Goal: Task Accomplishment & Management: Manage account settings

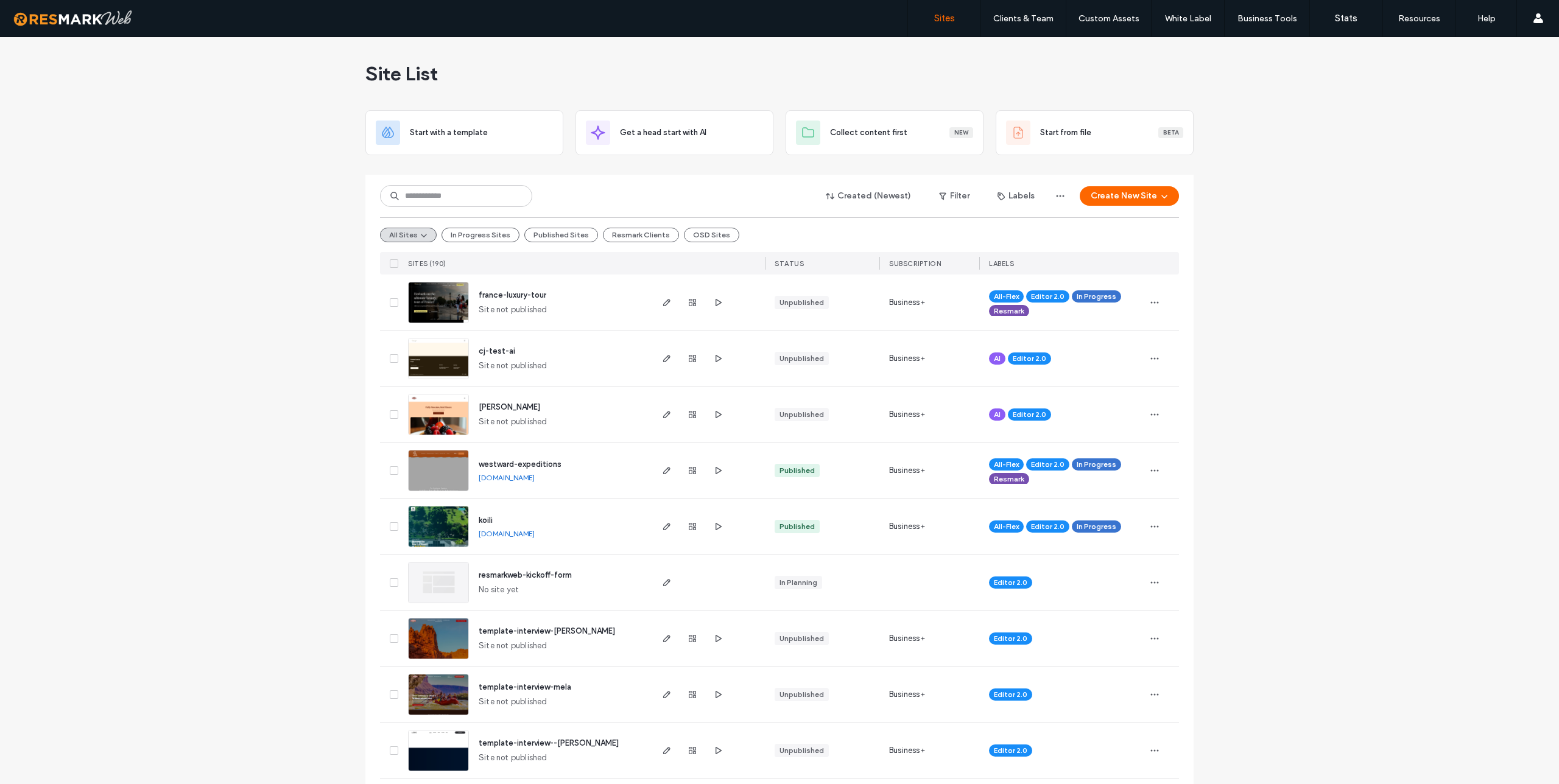
click at [447, 179] on div "Created (Newest) Filter Labels Create New Site All Sites In Progress Sites Publ…" at bounding box center [779, 224] width 799 height 100
click at [440, 196] on input at bounding box center [456, 196] width 152 height 22
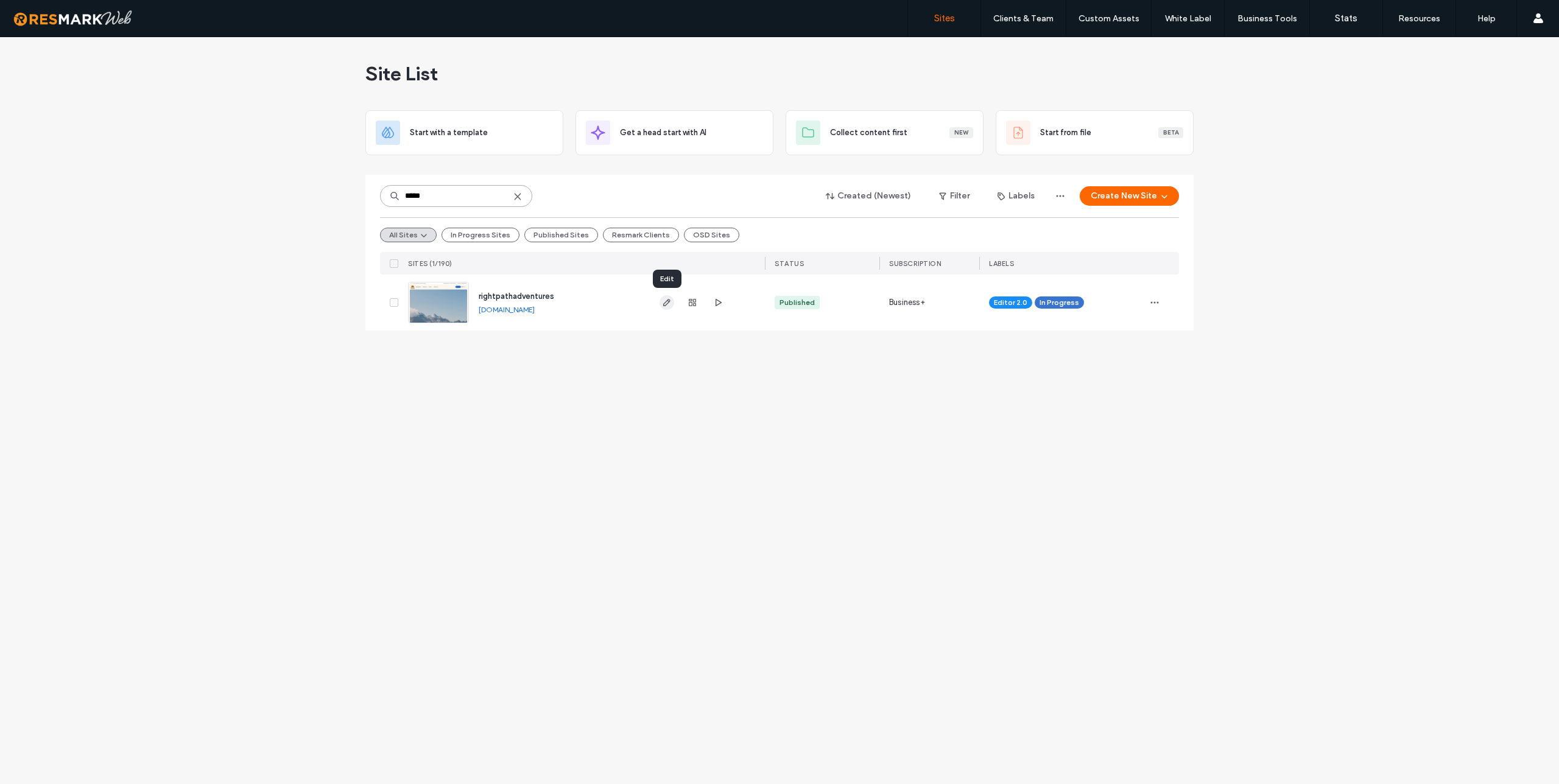
type input "*****"
click at [666, 300] on icon "button" at bounding box center [667, 303] width 10 height 10
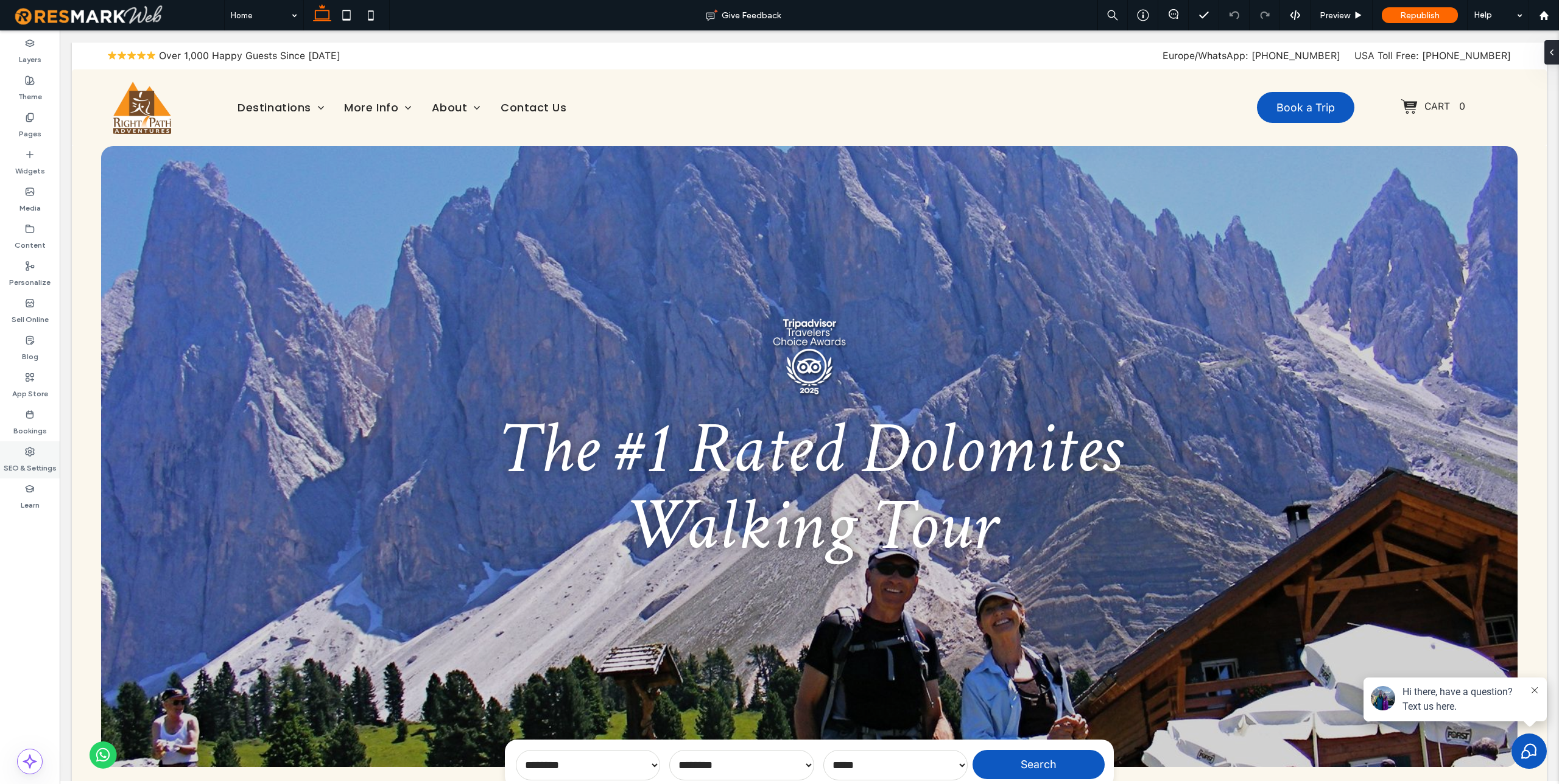
click at [29, 450] on use at bounding box center [30, 452] width 9 height 9
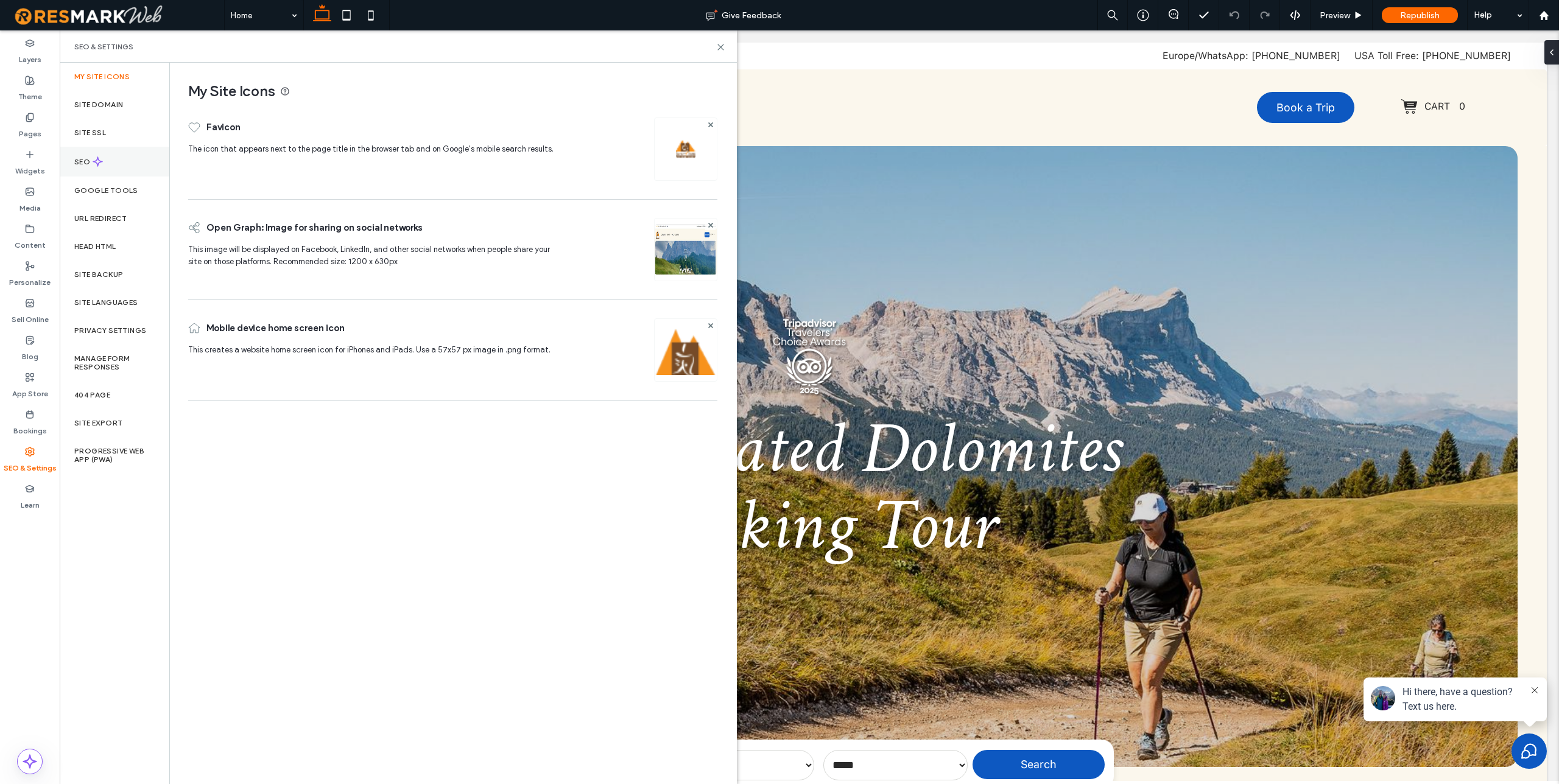
click at [117, 161] on div "SEO" at bounding box center [115, 161] width 110 height 30
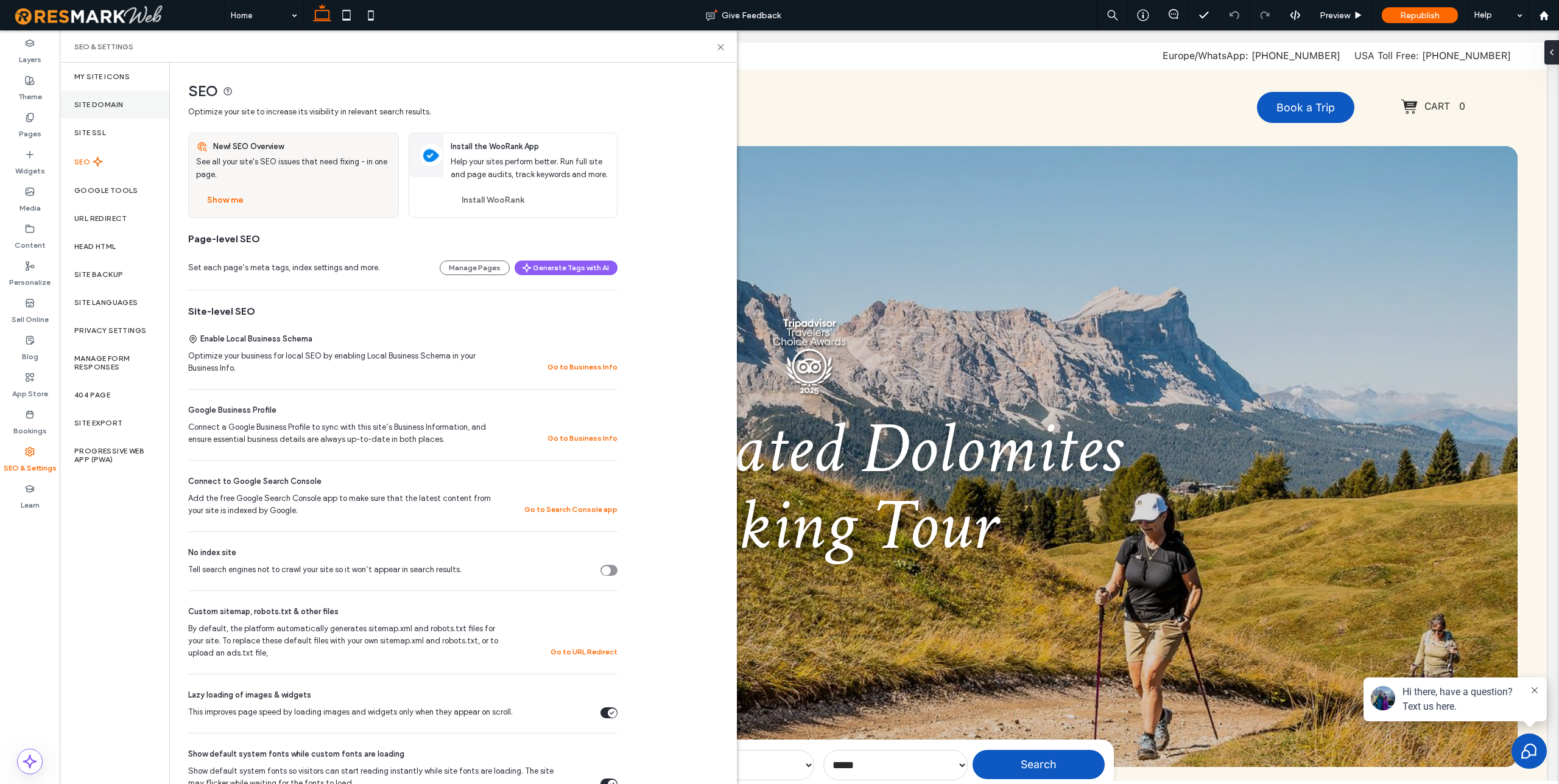
click at [98, 104] on label "Site Domain" at bounding box center [99, 105] width 49 height 9
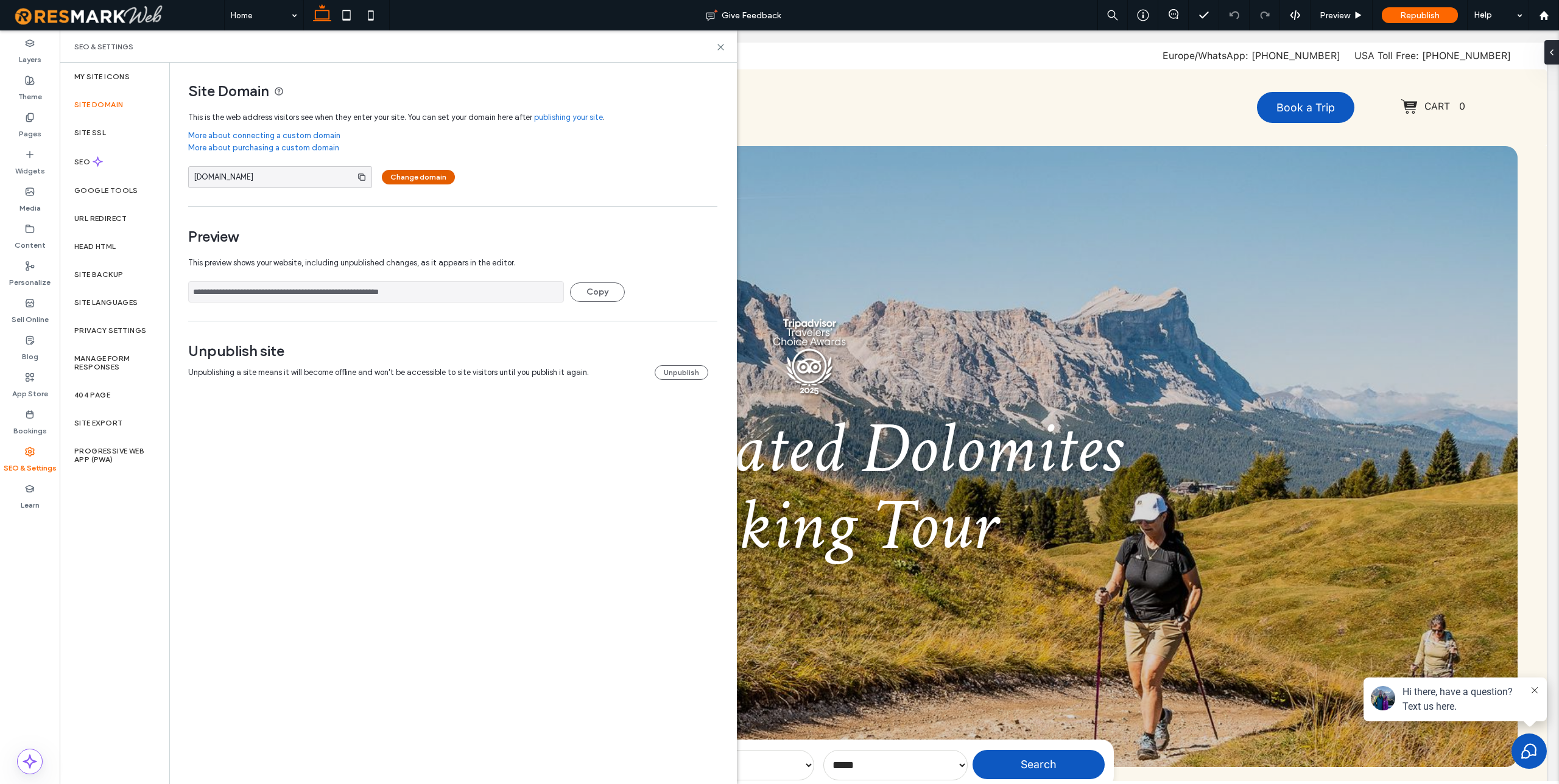
click at [405, 178] on button "Change domain" at bounding box center [418, 176] width 73 height 14
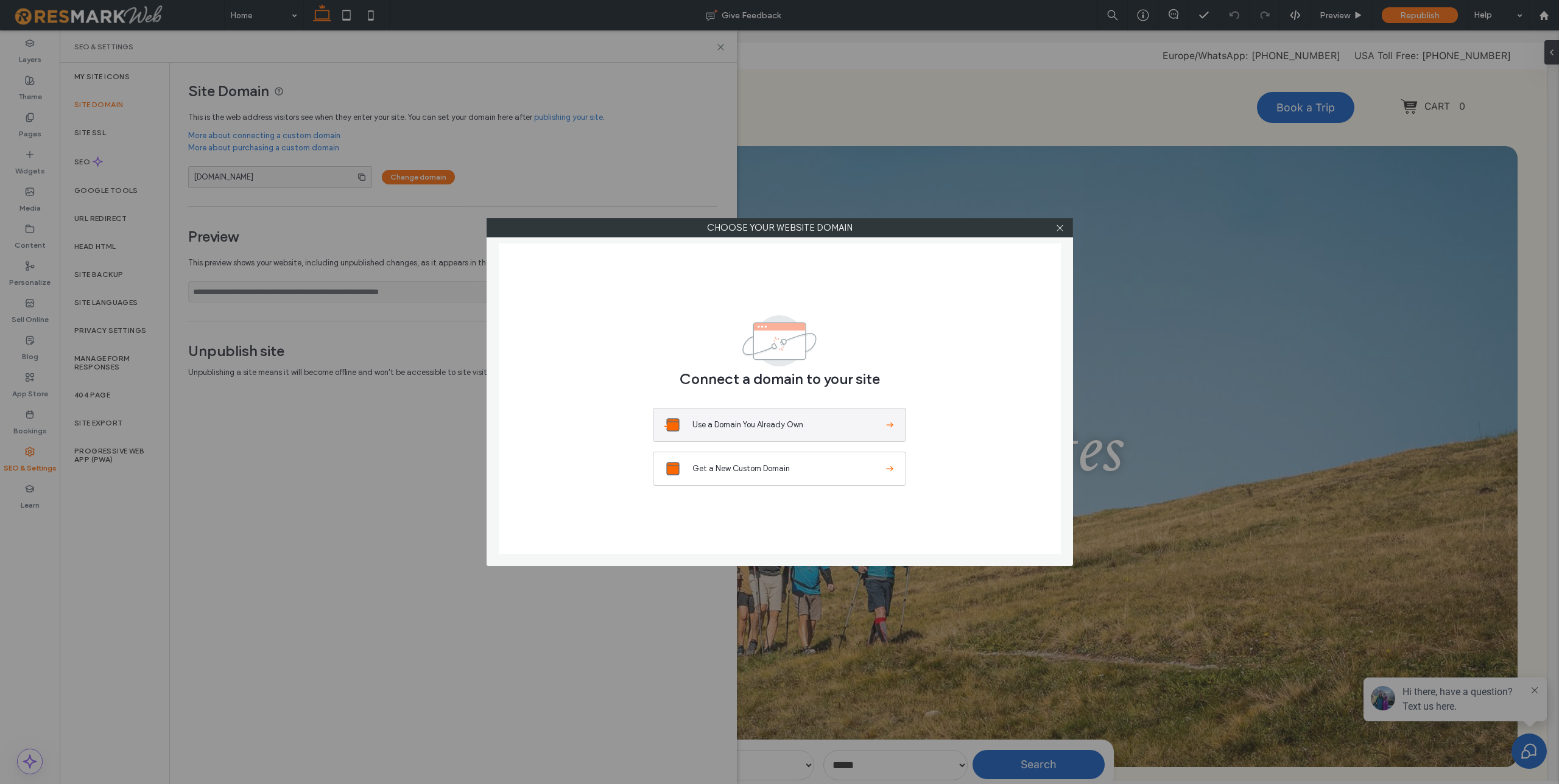
click at [769, 428] on span "Use a Domain You Already Own" at bounding box center [788, 425] width 191 height 12
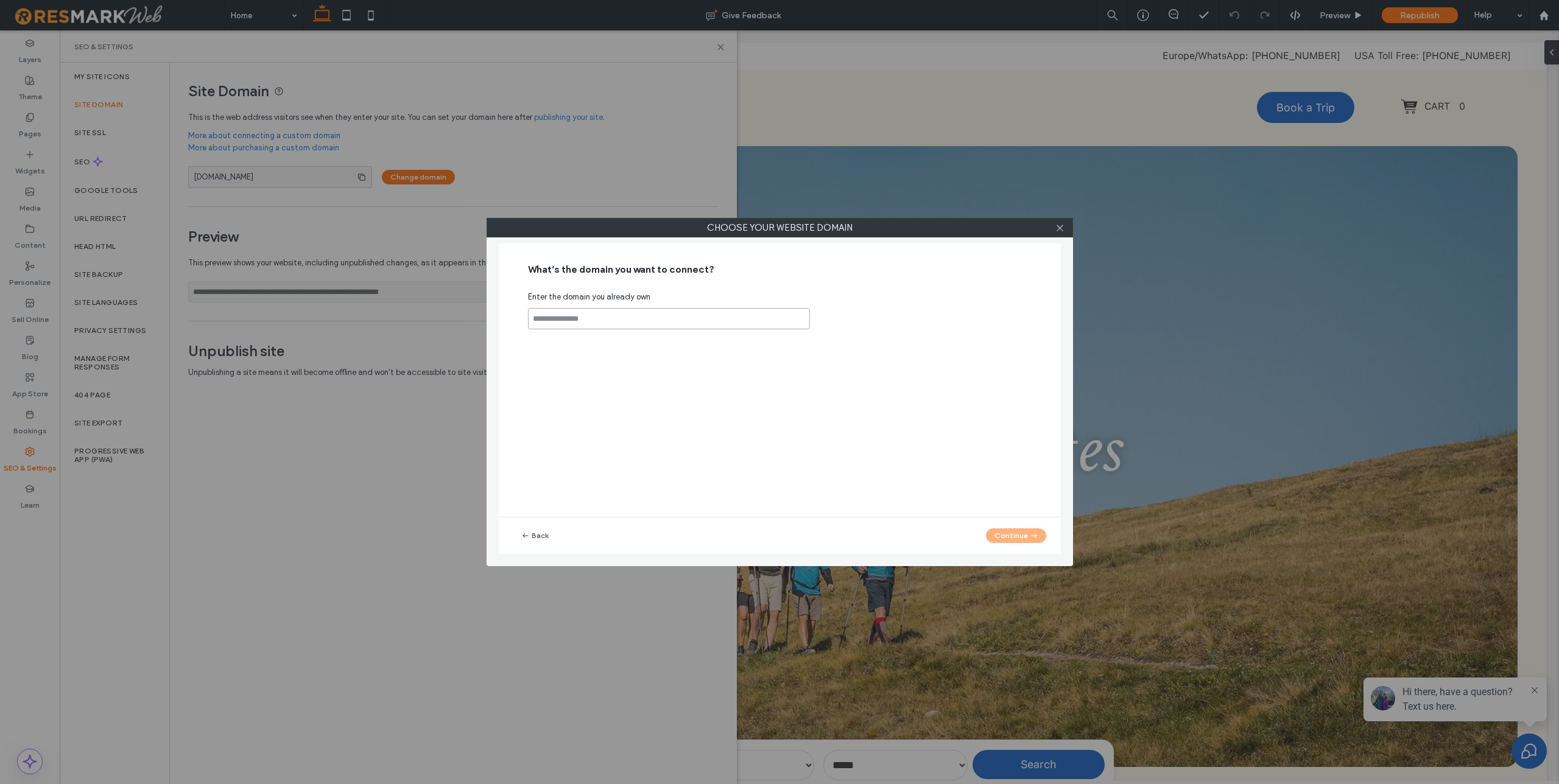
click at [633, 316] on input at bounding box center [669, 318] width 282 height 21
paste input "**********"
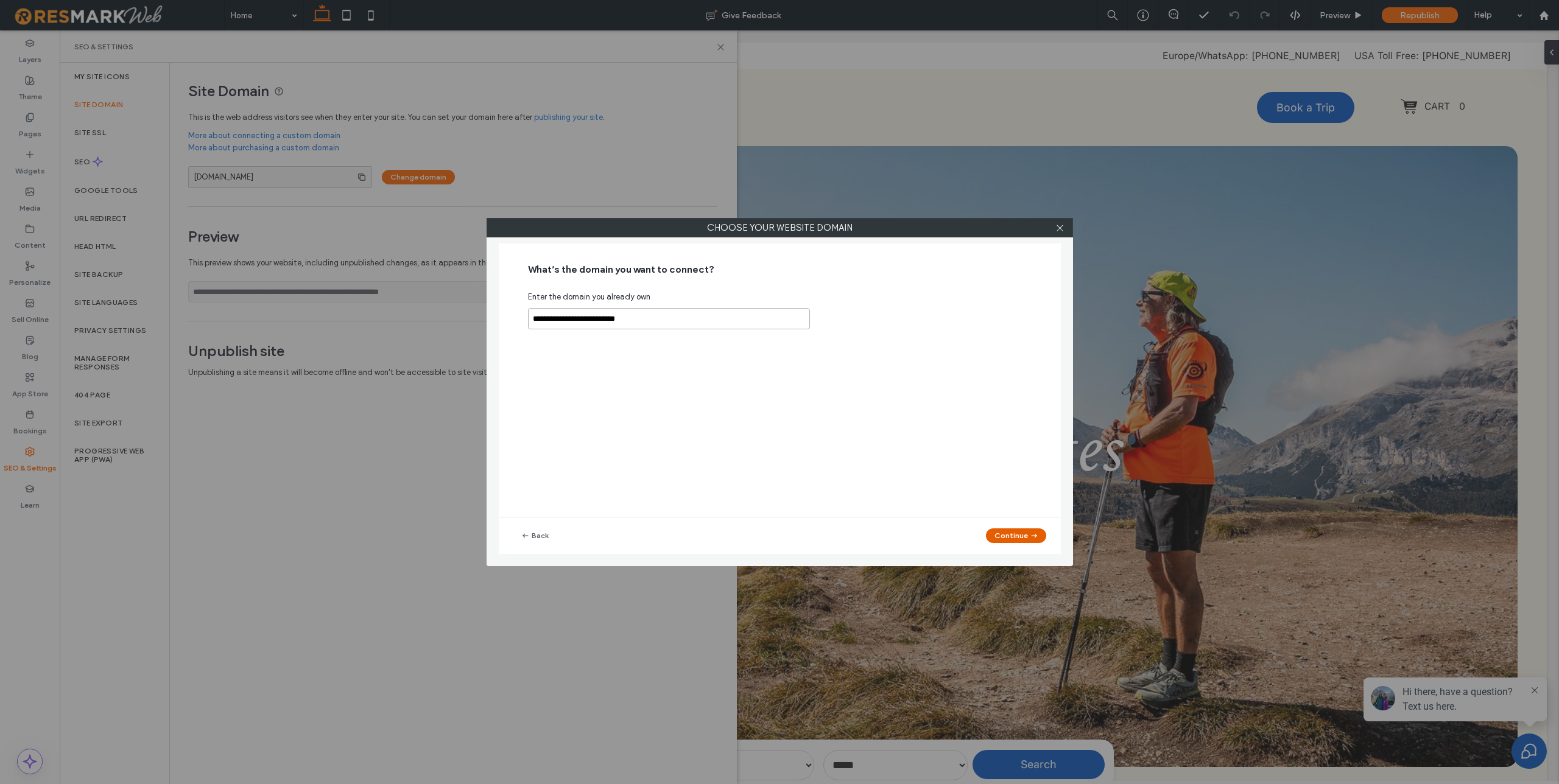
type input "**********"
click at [1010, 538] on button "Continue" at bounding box center [1016, 535] width 60 height 14
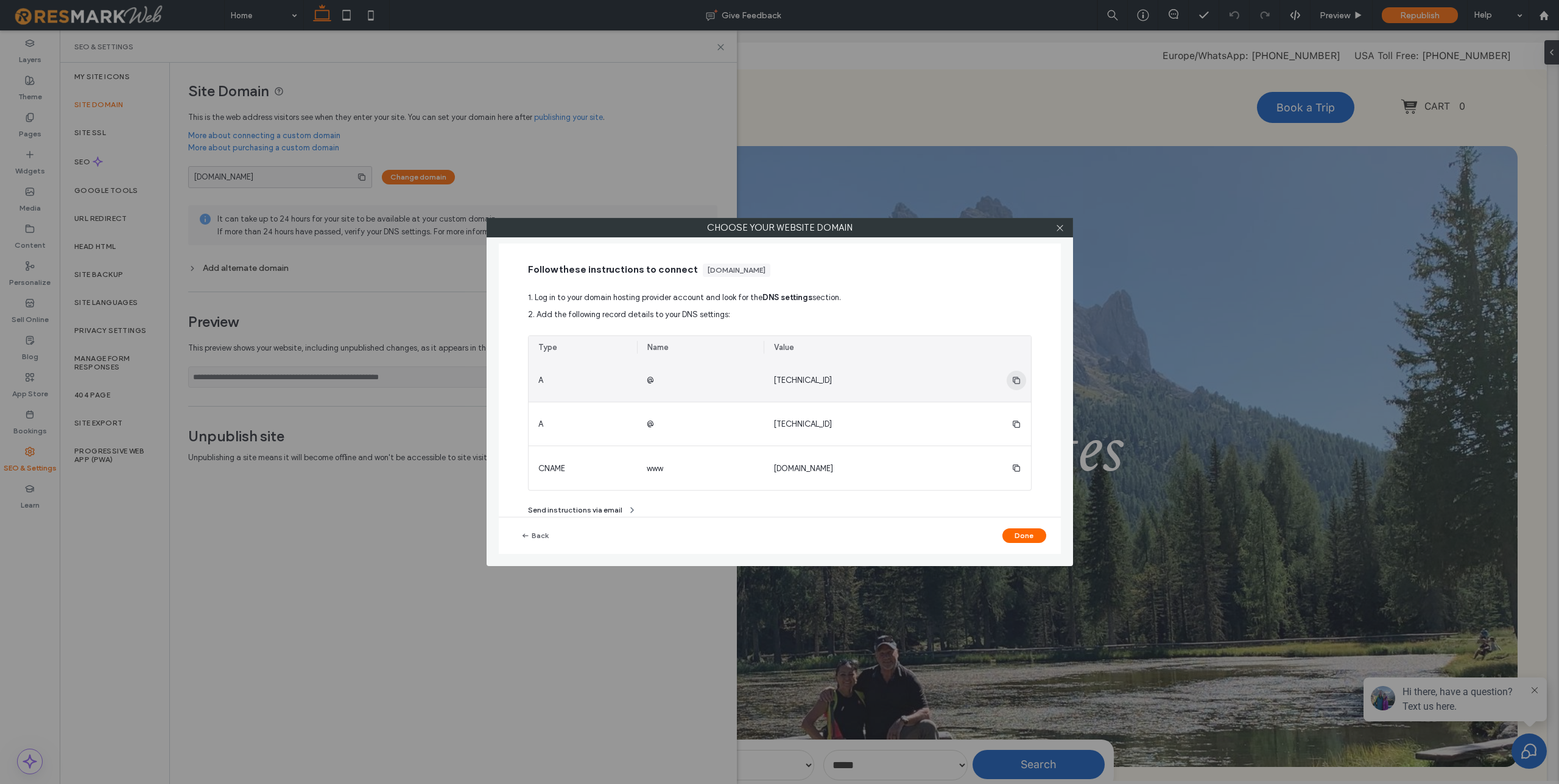
click at [1015, 380] on icon "button" at bounding box center [1016, 381] width 10 height 10
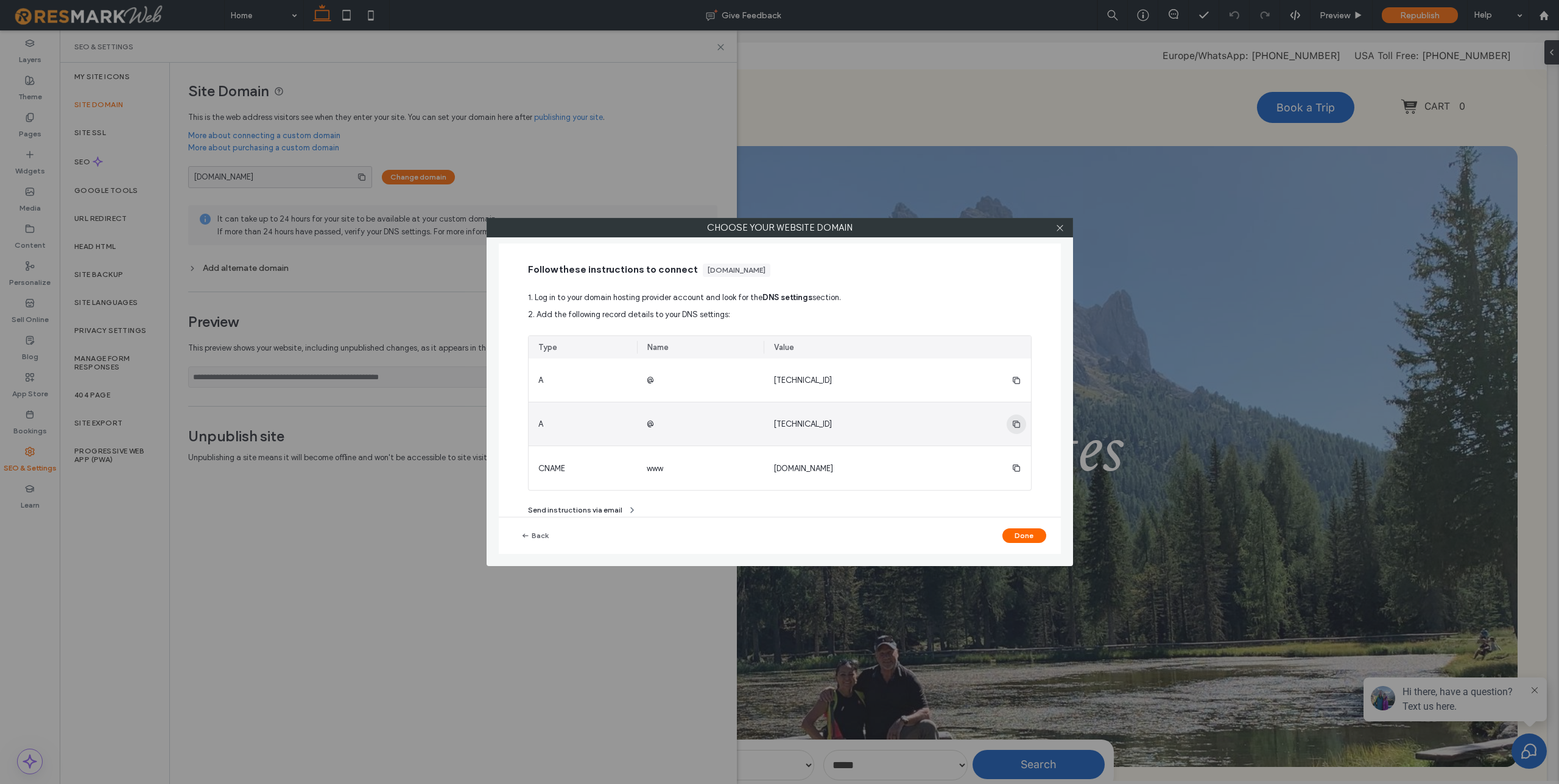
click at [1013, 422] on use "button" at bounding box center [1016, 424] width 7 height 7
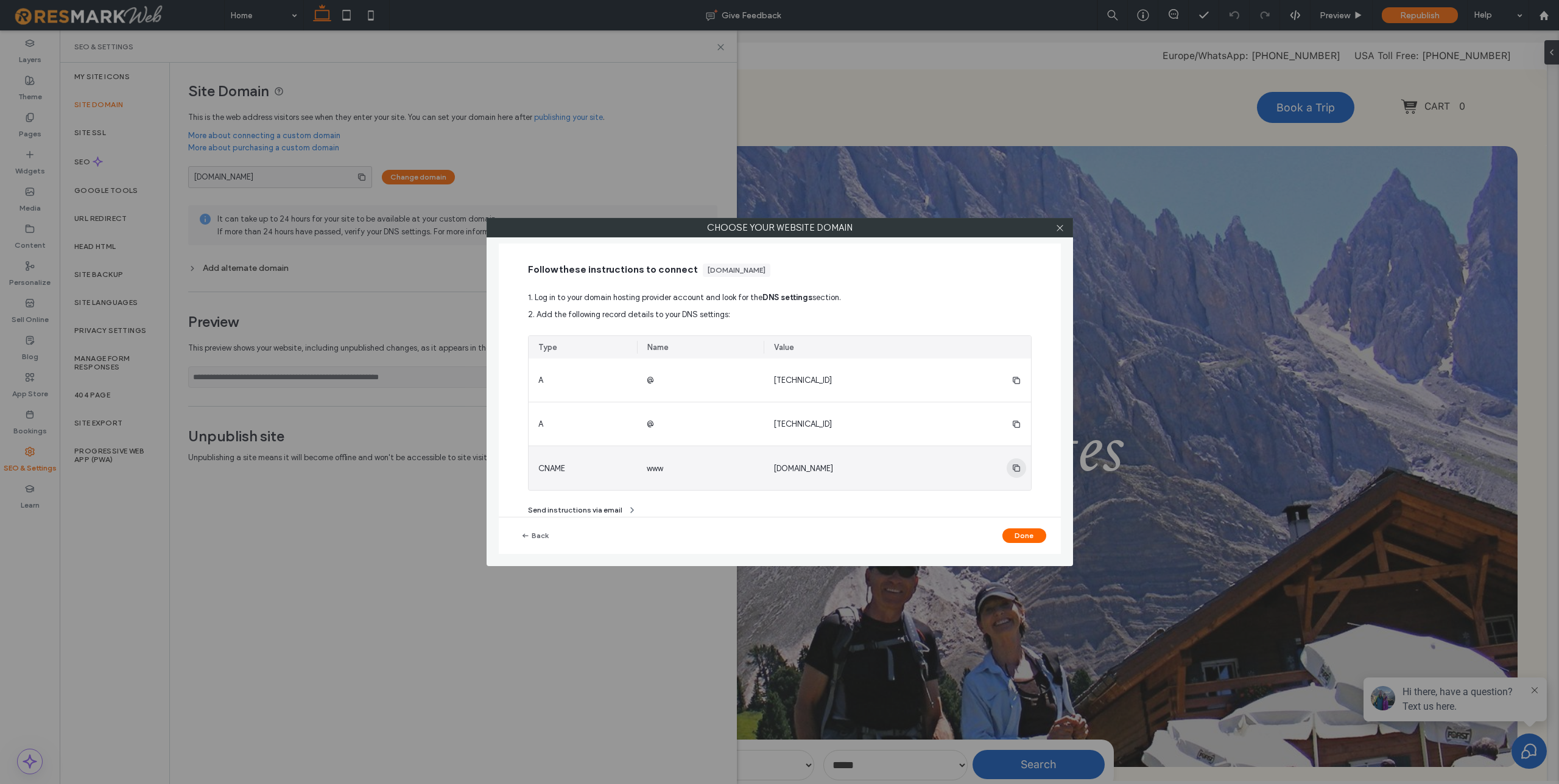
click at [1016, 467] on icon "button" at bounding box center [1016, 468] width 10 height 10
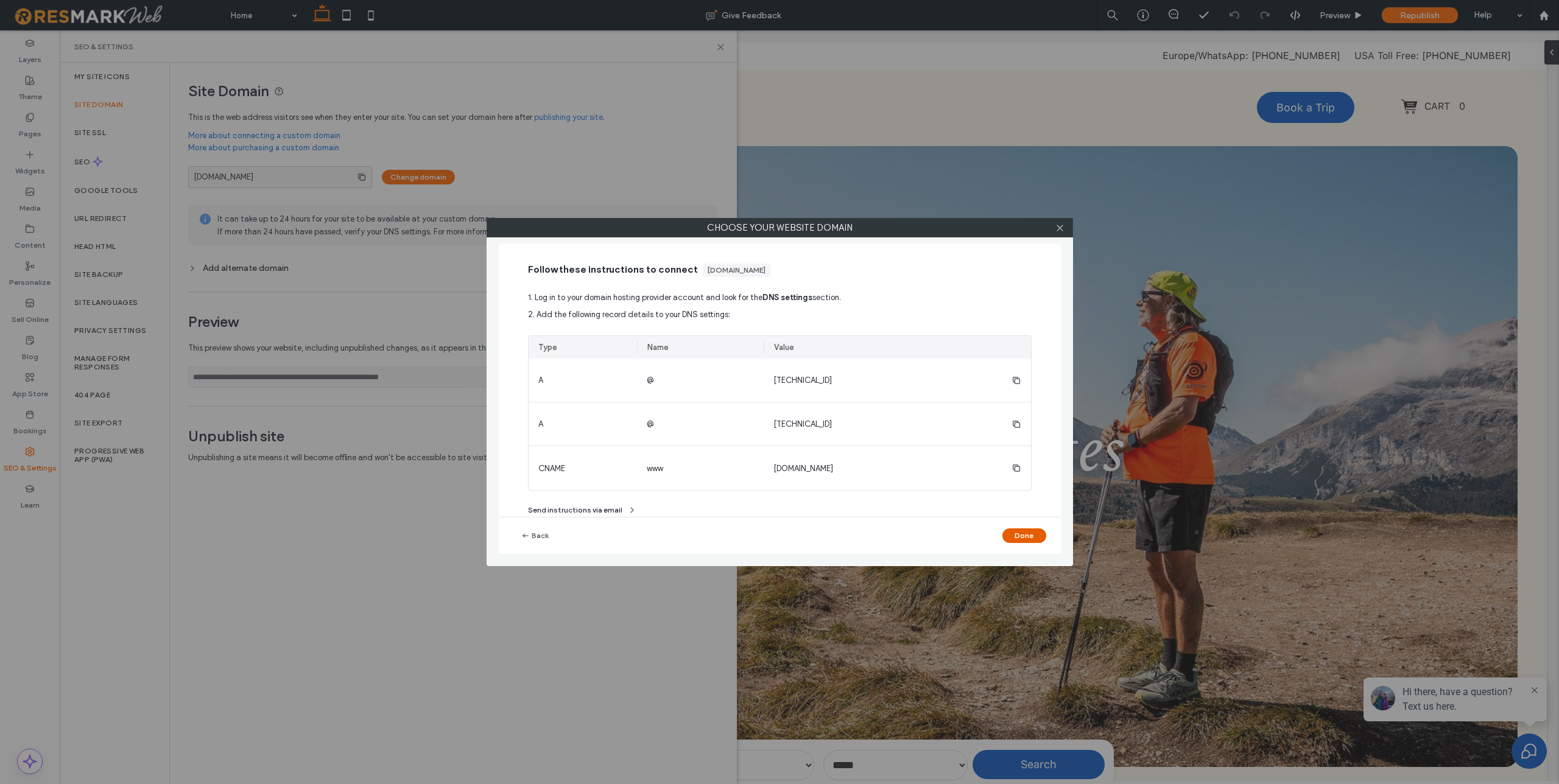
click at [1035, 532] on button "Done" at bounding box center [1025, 535] width 44 height 14
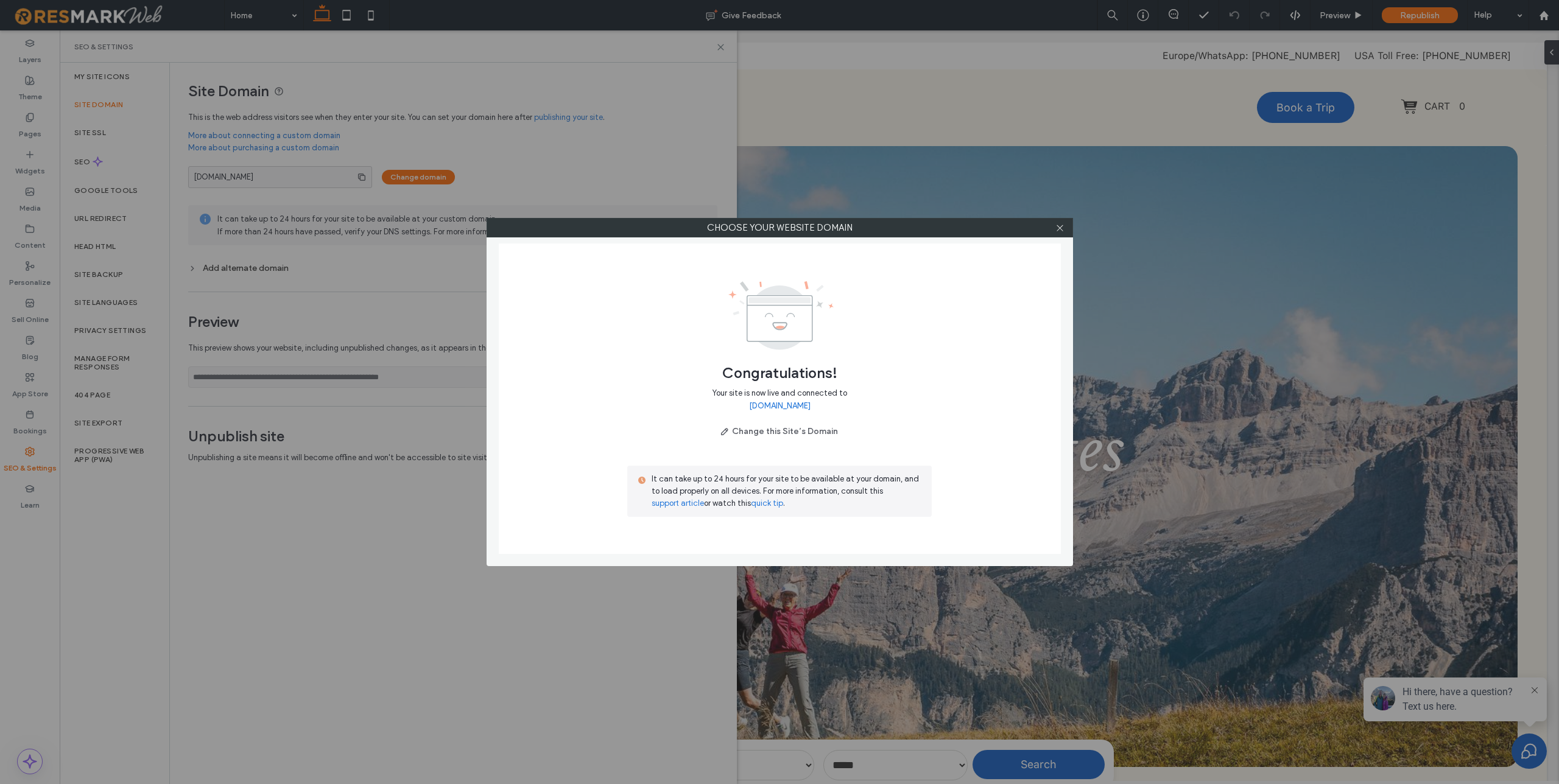
click at [790, 404] on link "www.rightpathadventures.com" at bounding box center [780, 406] width 62 height 12
click at [1061, 227] on icon at bounding box center [1060, 227] width 9 height 9
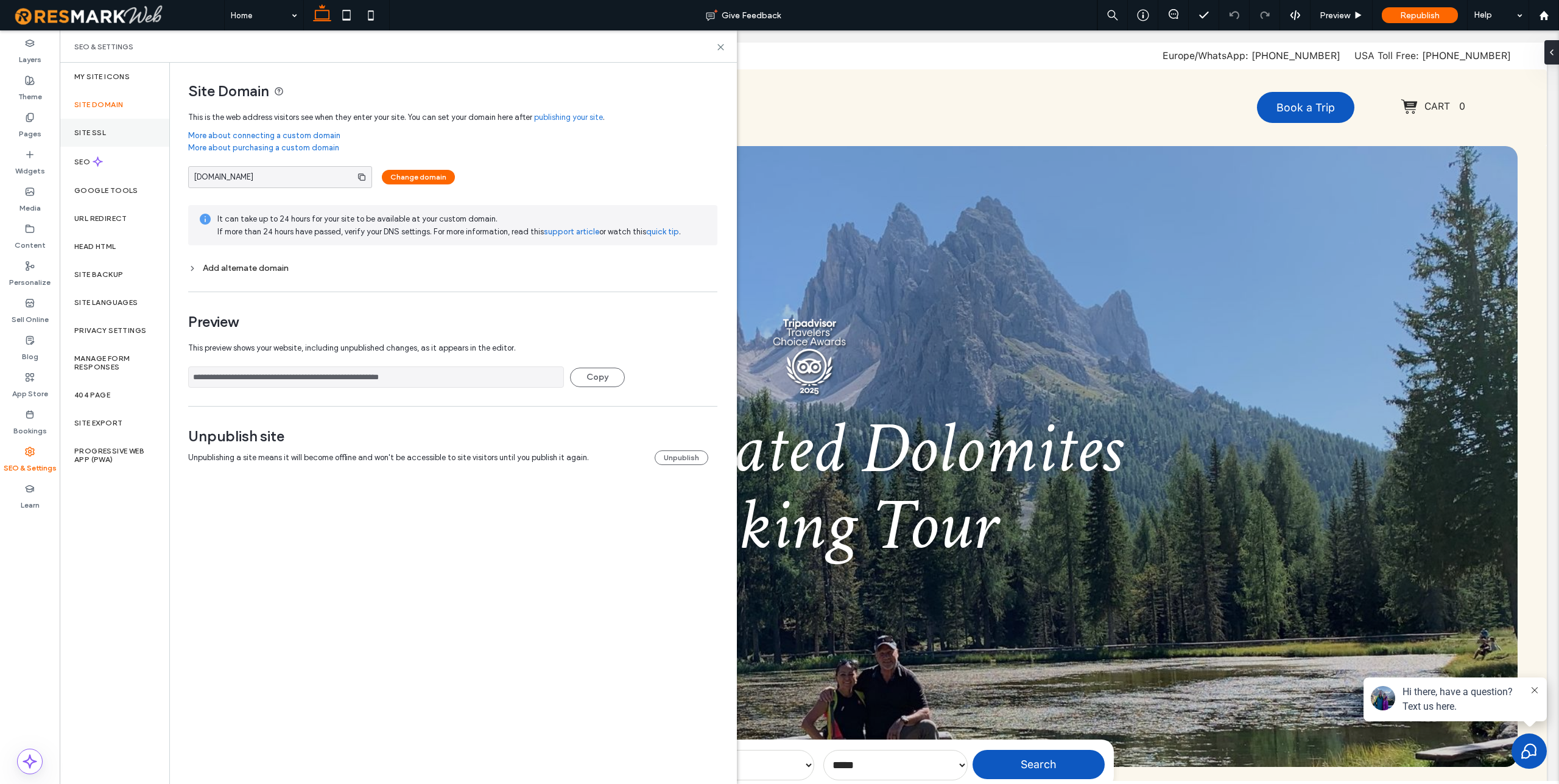
click at [92, 131] on label "Site SSL" at bounding box center [90, 133] width 32 height 9
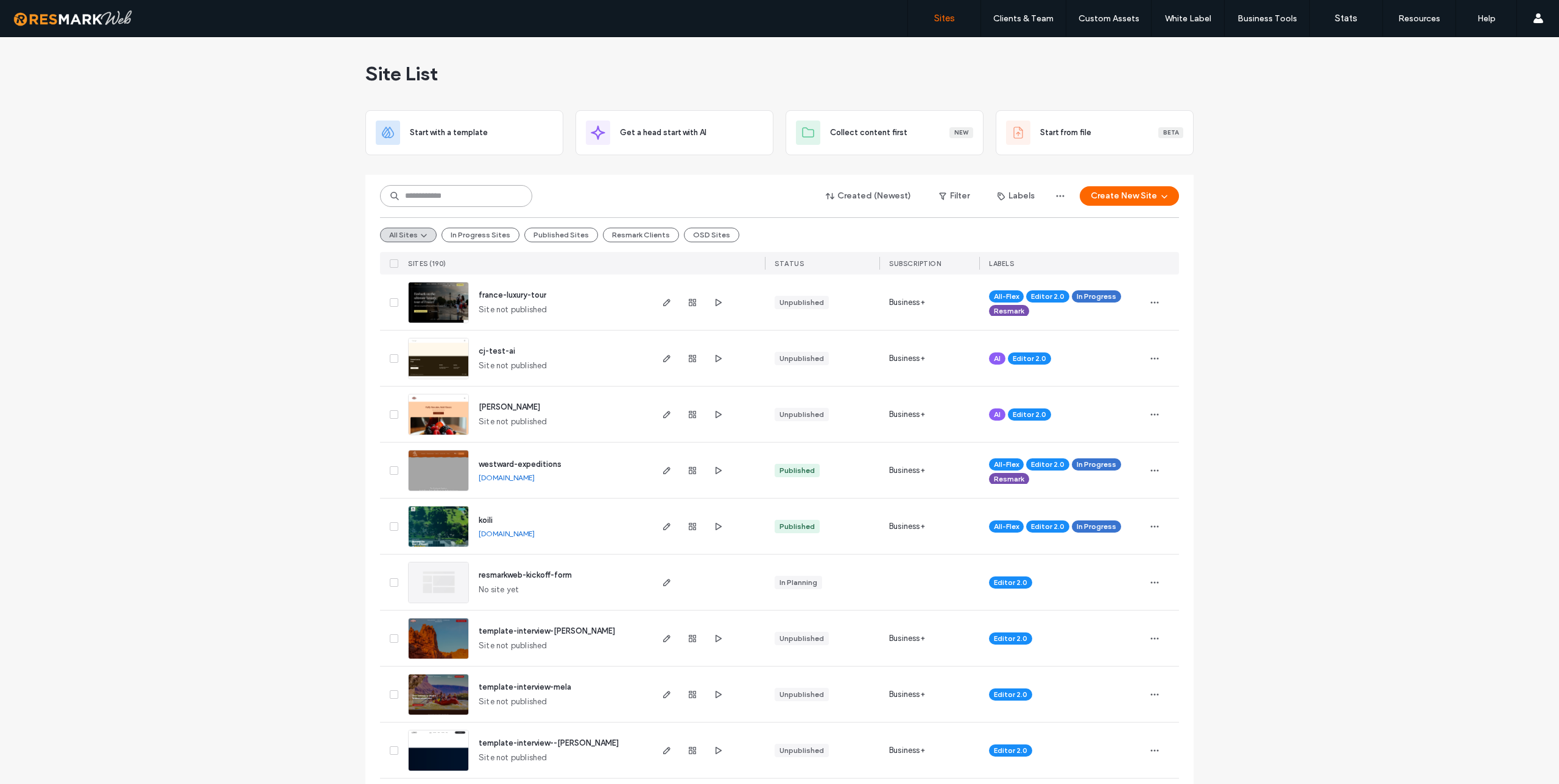
click at [416, 196] on input at bounding box center [456, 196] width 152 height 22
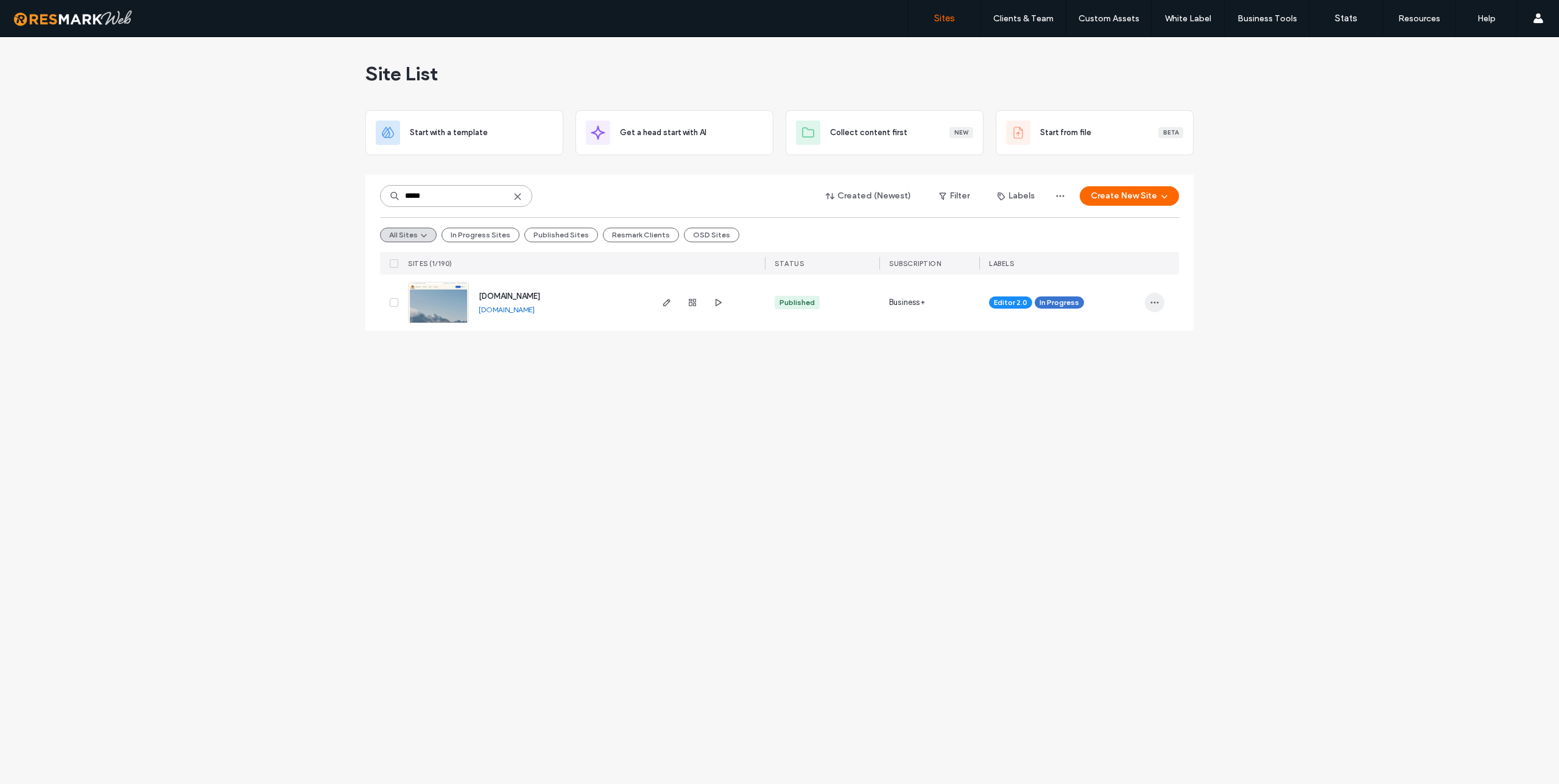
type input "*****"
click at [1152, 302] on use "button" at bounding box center [1155, 302] width 8 height 2
click at [1108, 405] on span "Unassign Label" at bounding box center [1106, 404] width 54 height 12
click at [1091, 293] on icon at bounding box center [1092, 294] width 6 height 6
click at [1159, 300] on icon "button" at bounding box center [1155, 303] width 10 height 10
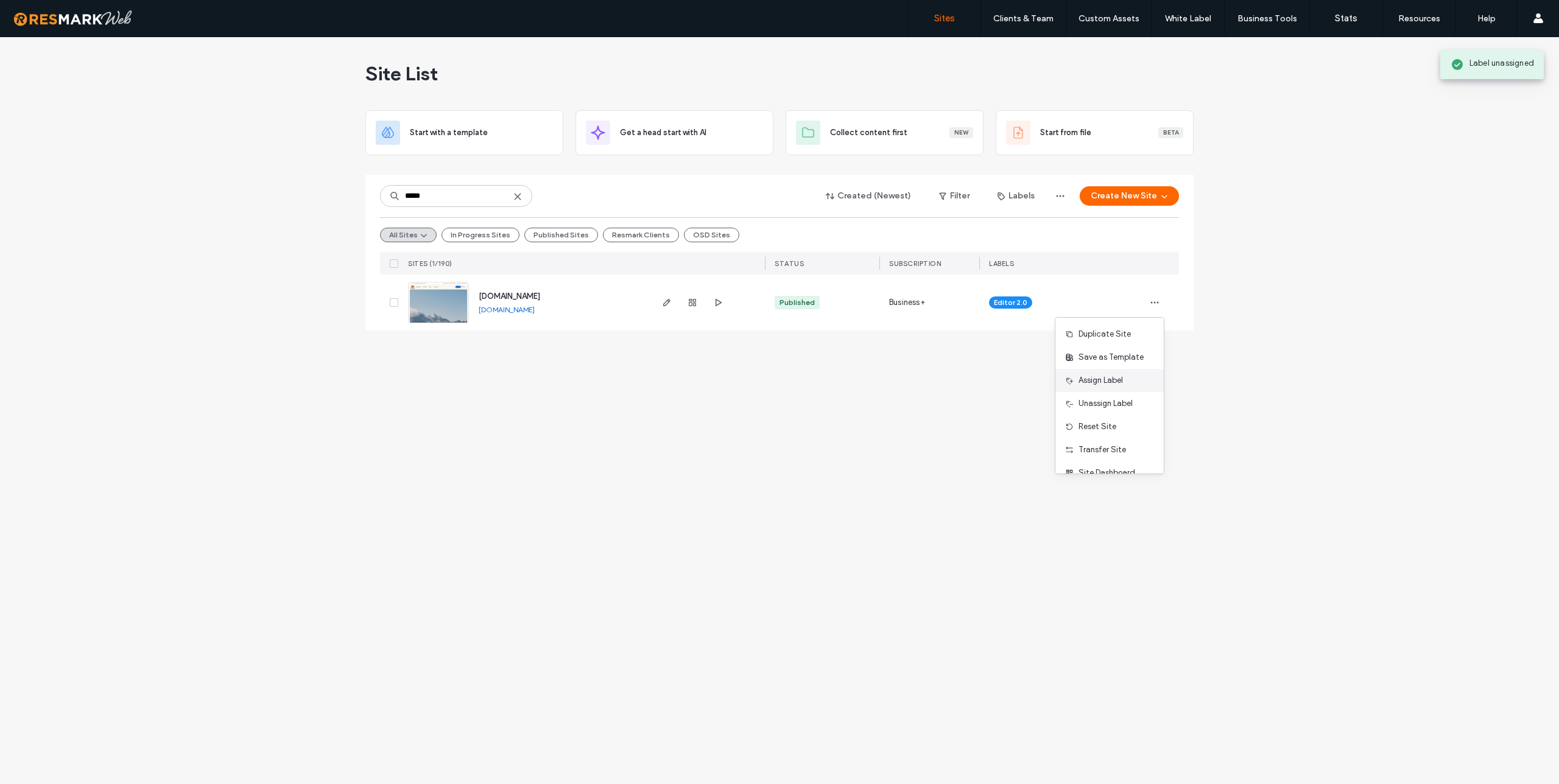
click at [1105, 384] on span "Assign Label" at bounding box center [1101, 381] width 44 height 12
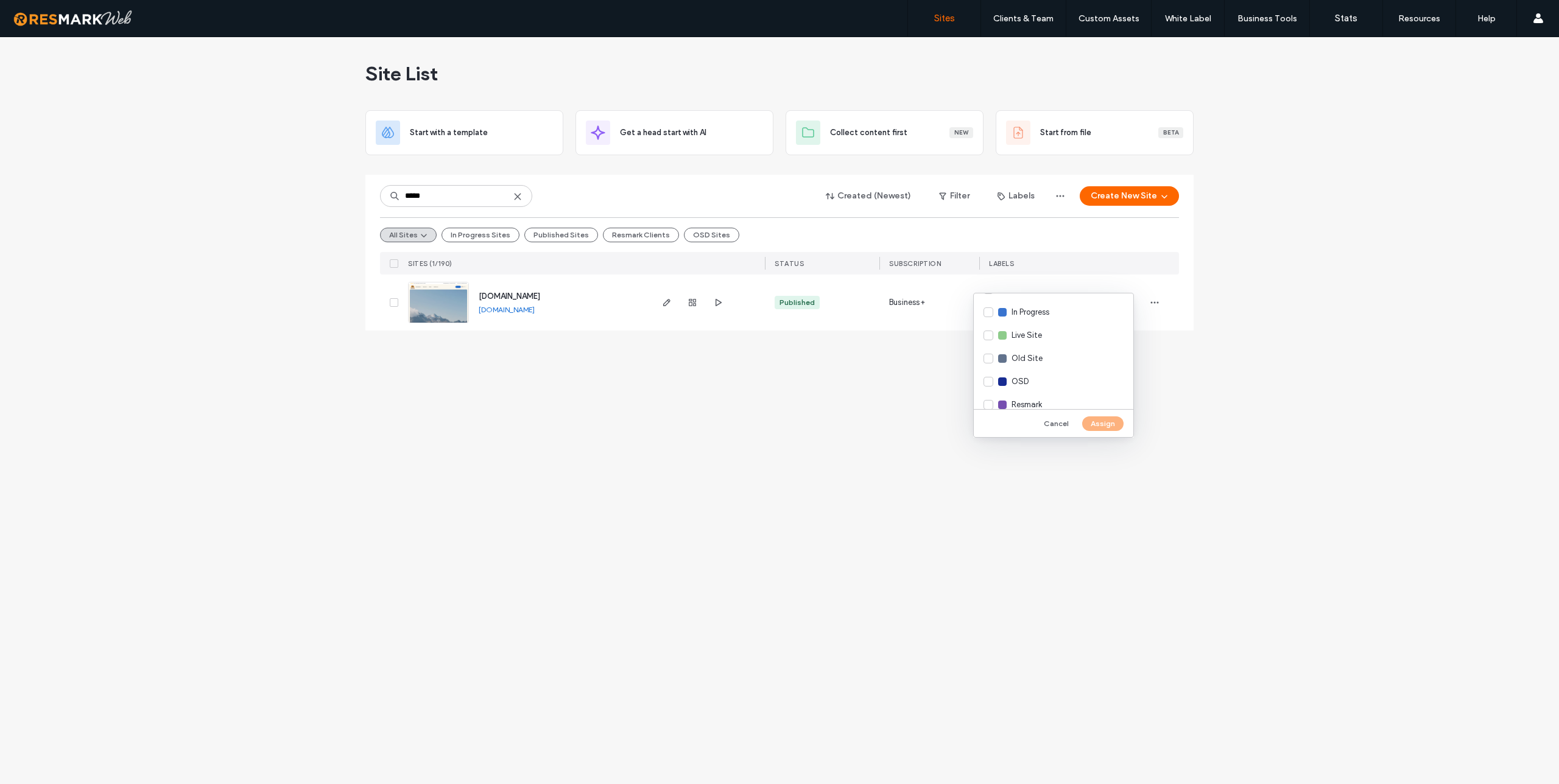
scroll to position [160, 0]
click at [989, 337] on div "Live Site" at bounding box center [1054, 335] width 160 height 23
click at [985, 345] on div "Resmark" at bounding box center [1054, 344] width 160 height 23
click at [1096, 421] on button "Assign" at bounding box center [1103, 423] width 41 height 14
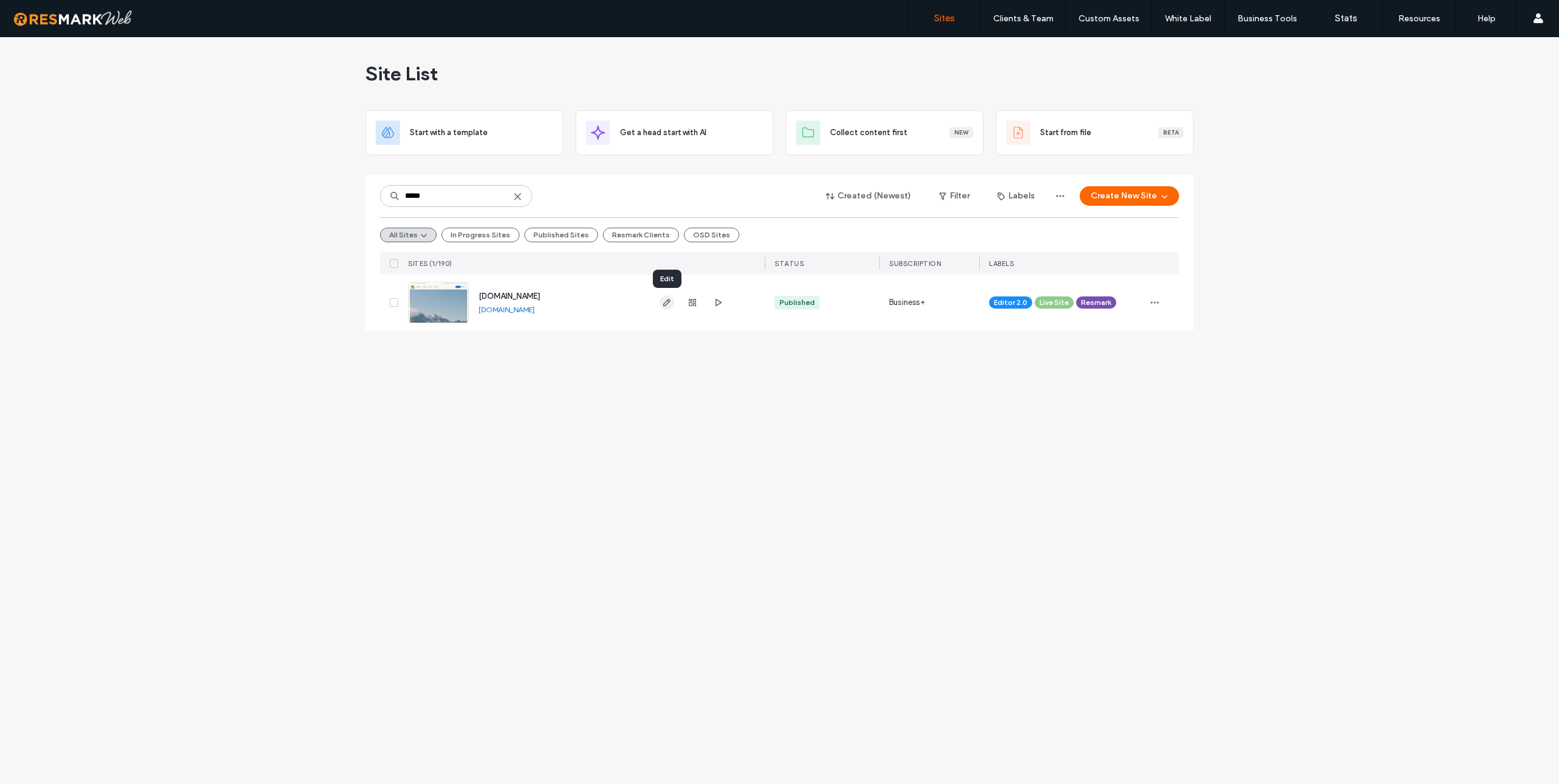
click at [663, 305] on icon "button" at bounding box center [667, 303] width 10 height 10
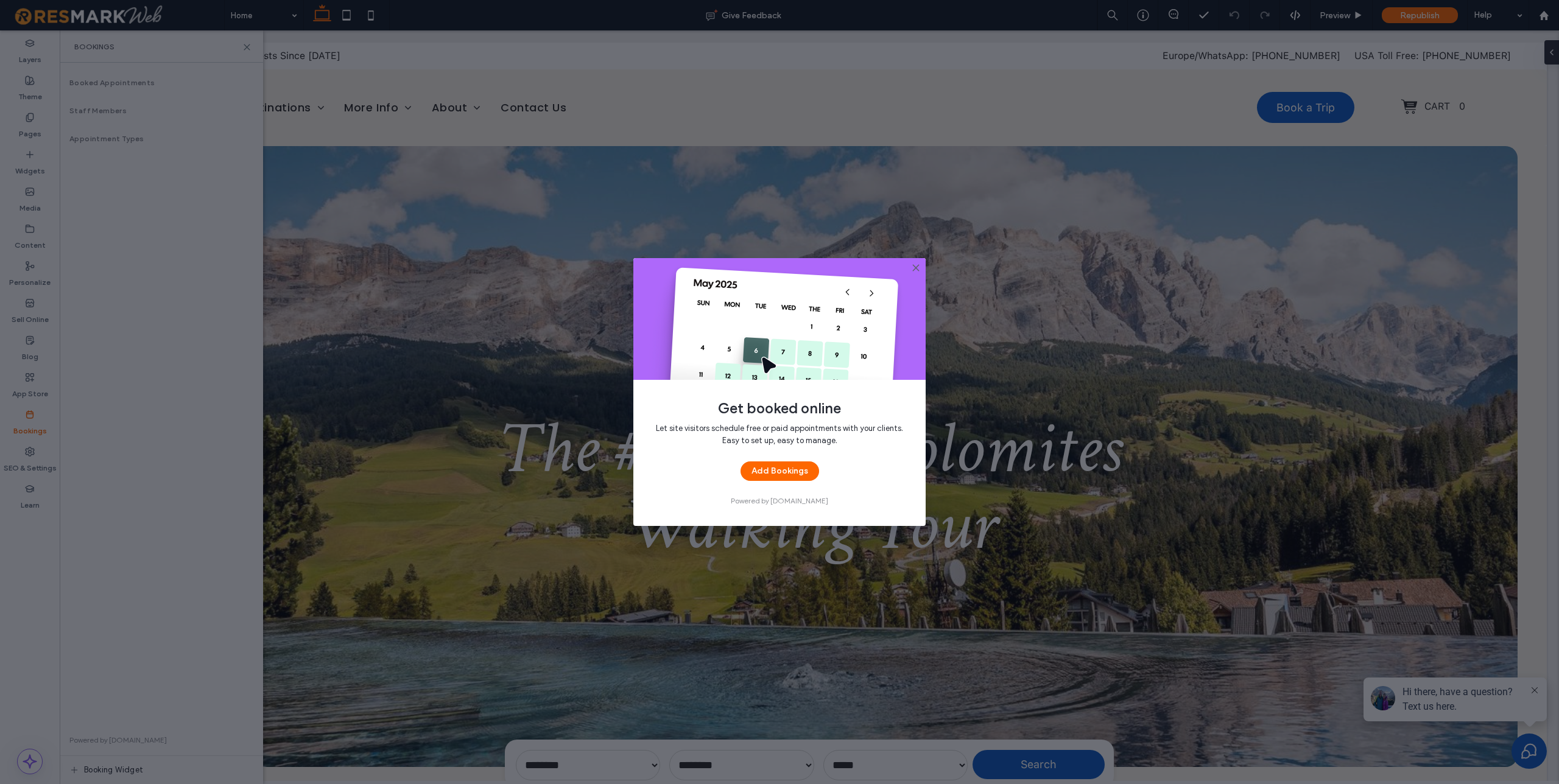
click at [917, 265] on icon at bounding box center [916, 268] width 10 height 10
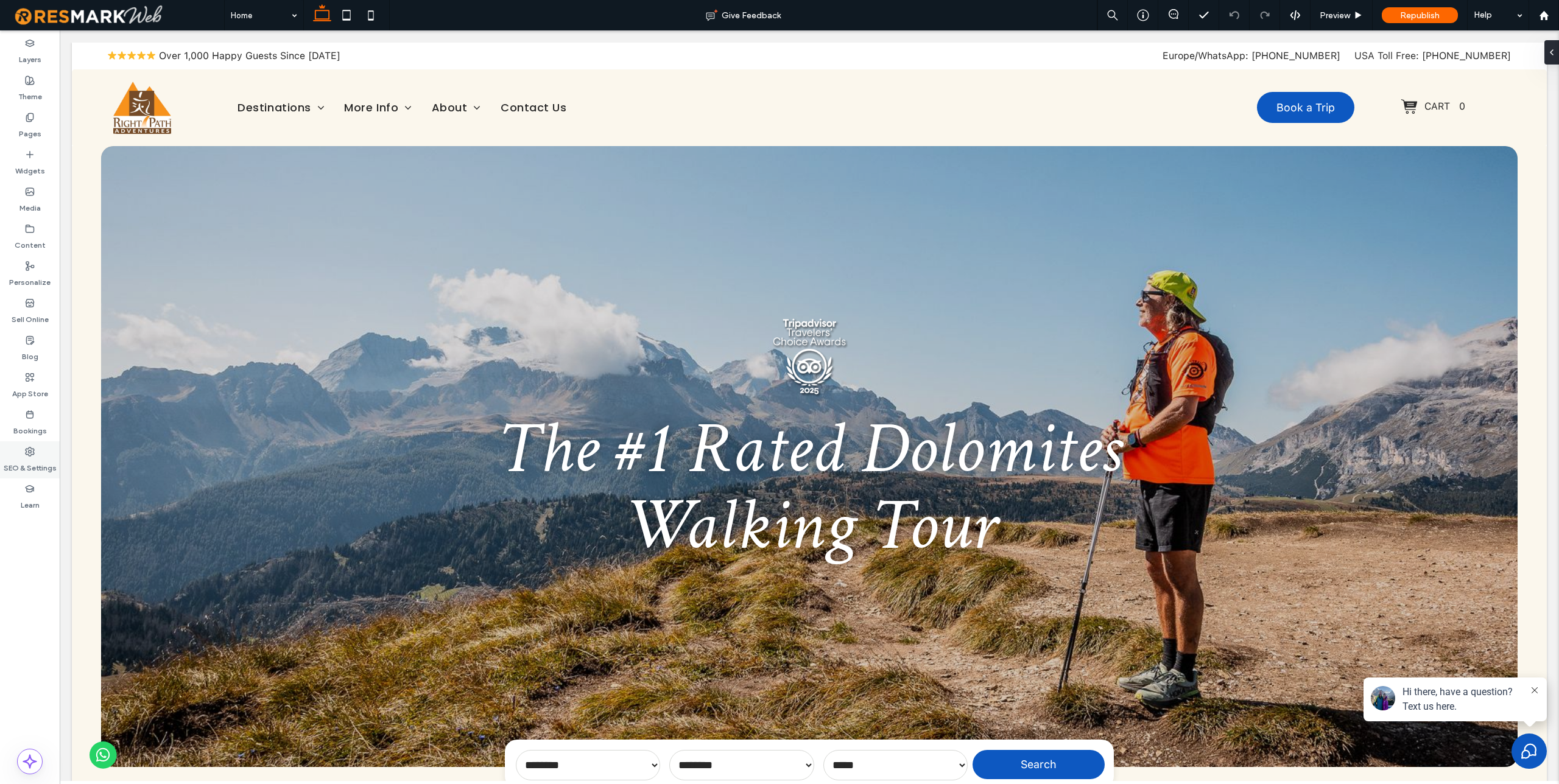
click at [26, 459] on label "SEO & Settings" at bounding box center [30, 464] width 53 height 17
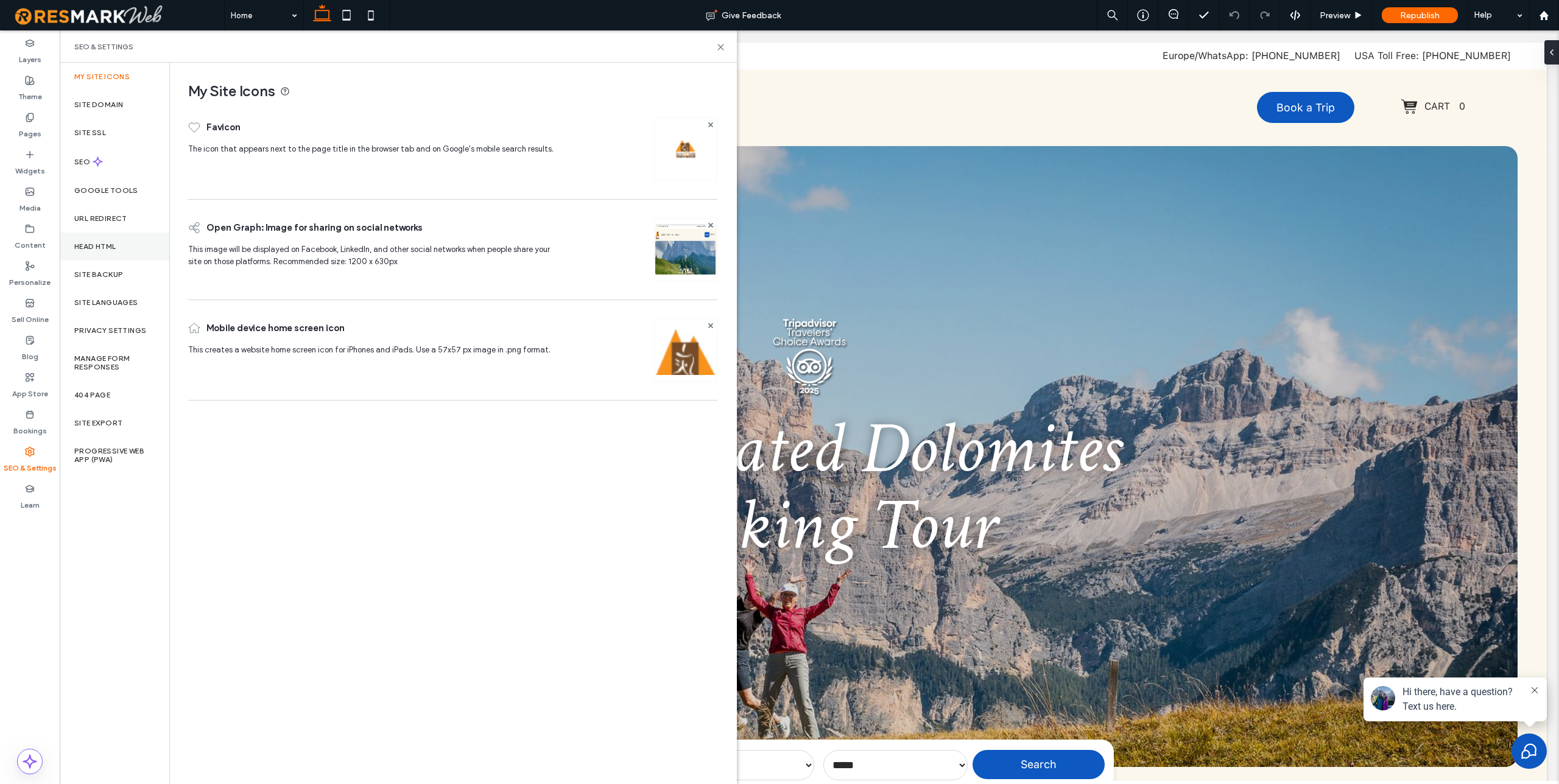
click at [113, 248] on label "Head HTML" at bounding box center [95, 247] width 42 height 9
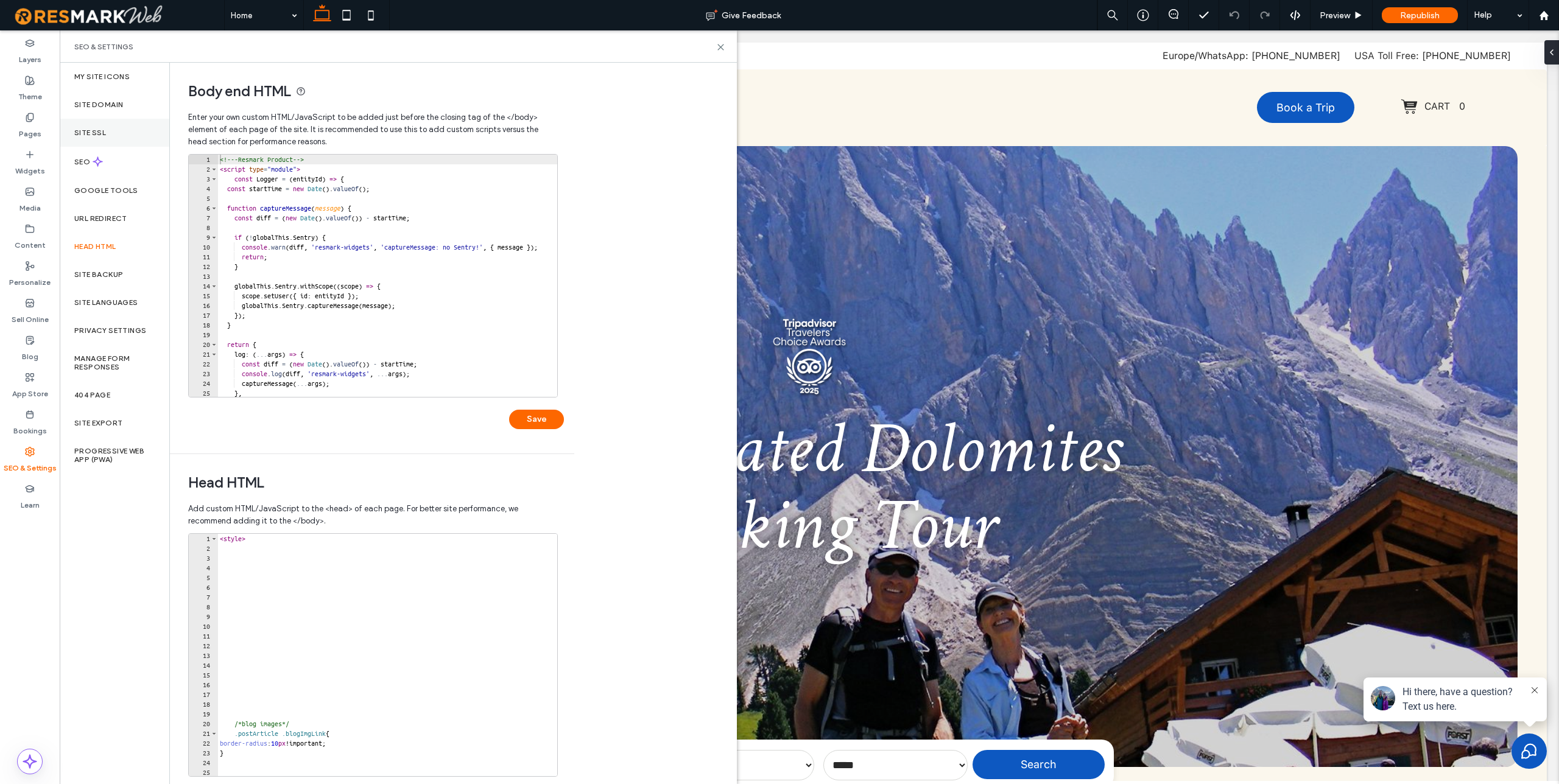
click at [90, 133] on label "Site SSL" at bounding box center [90, 133] width 32 height 9
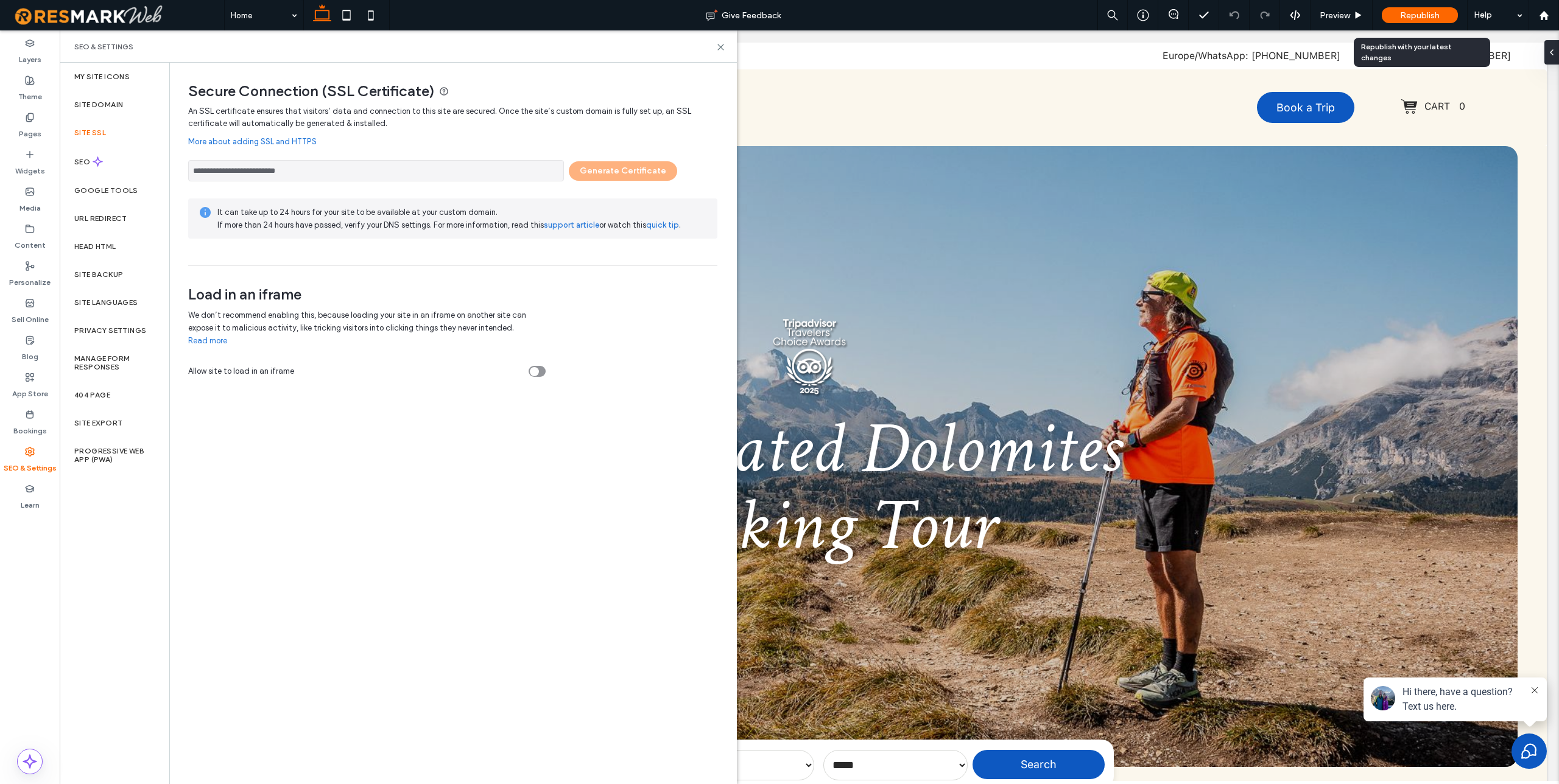
click at [1436, 12] on span "Republish" at bounding box center [1419, 16] width 39 height 11
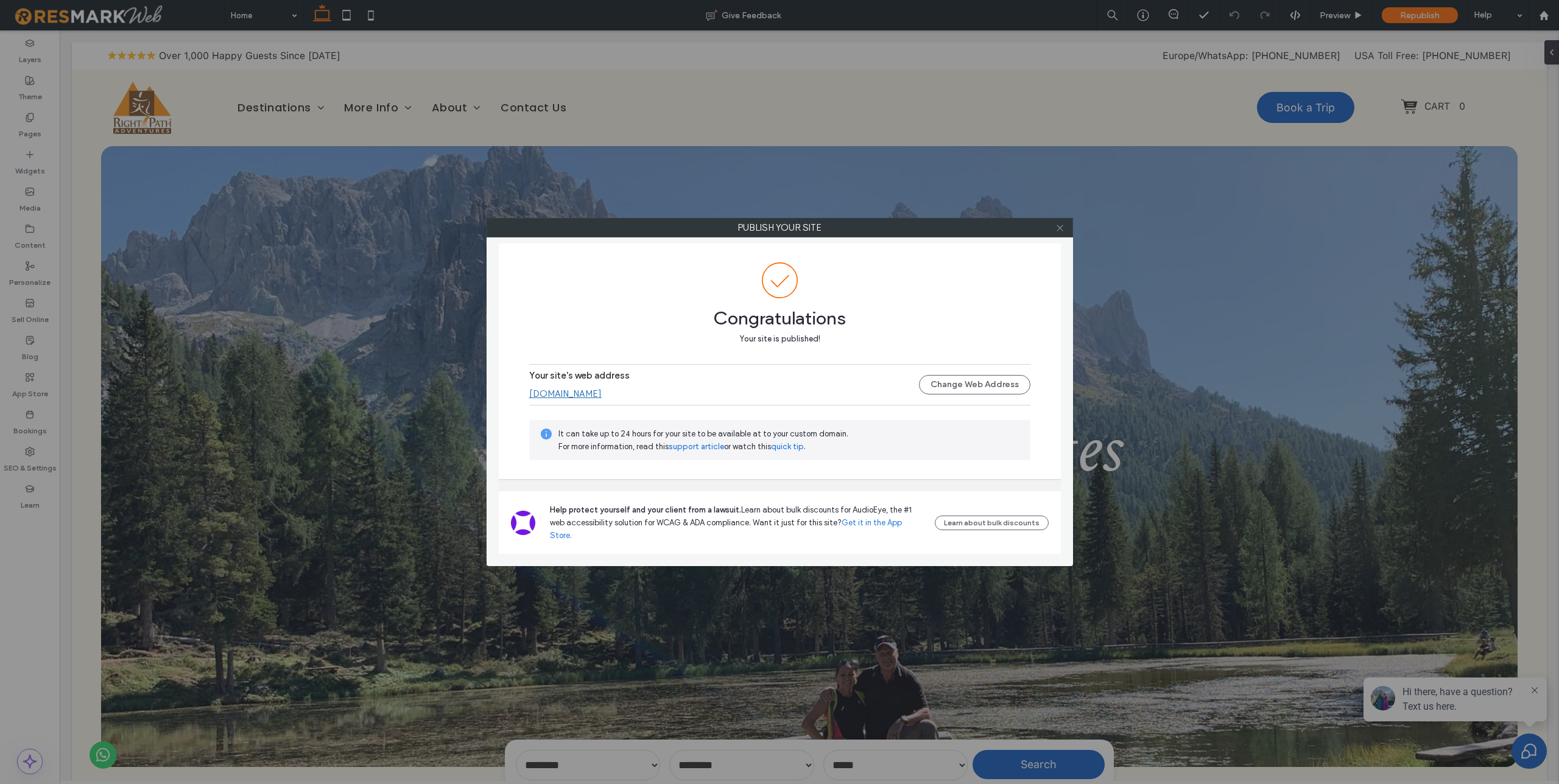
click at [1061, 229] on use at bounding box center [1059, 227] width 6 height 6
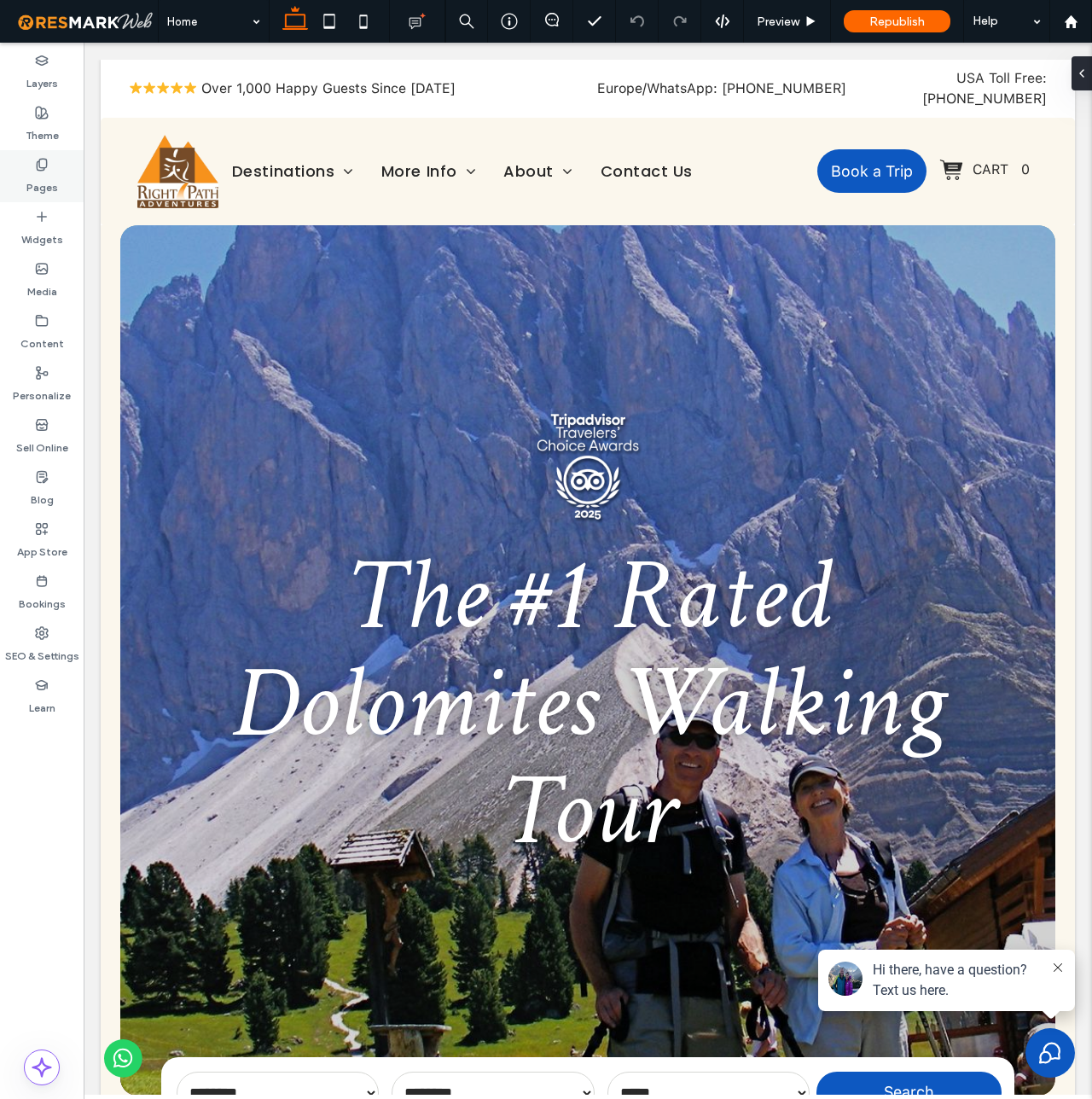
click at [53, 176] on label "Pages" at bounding box center [42, 183] width 31 height 24
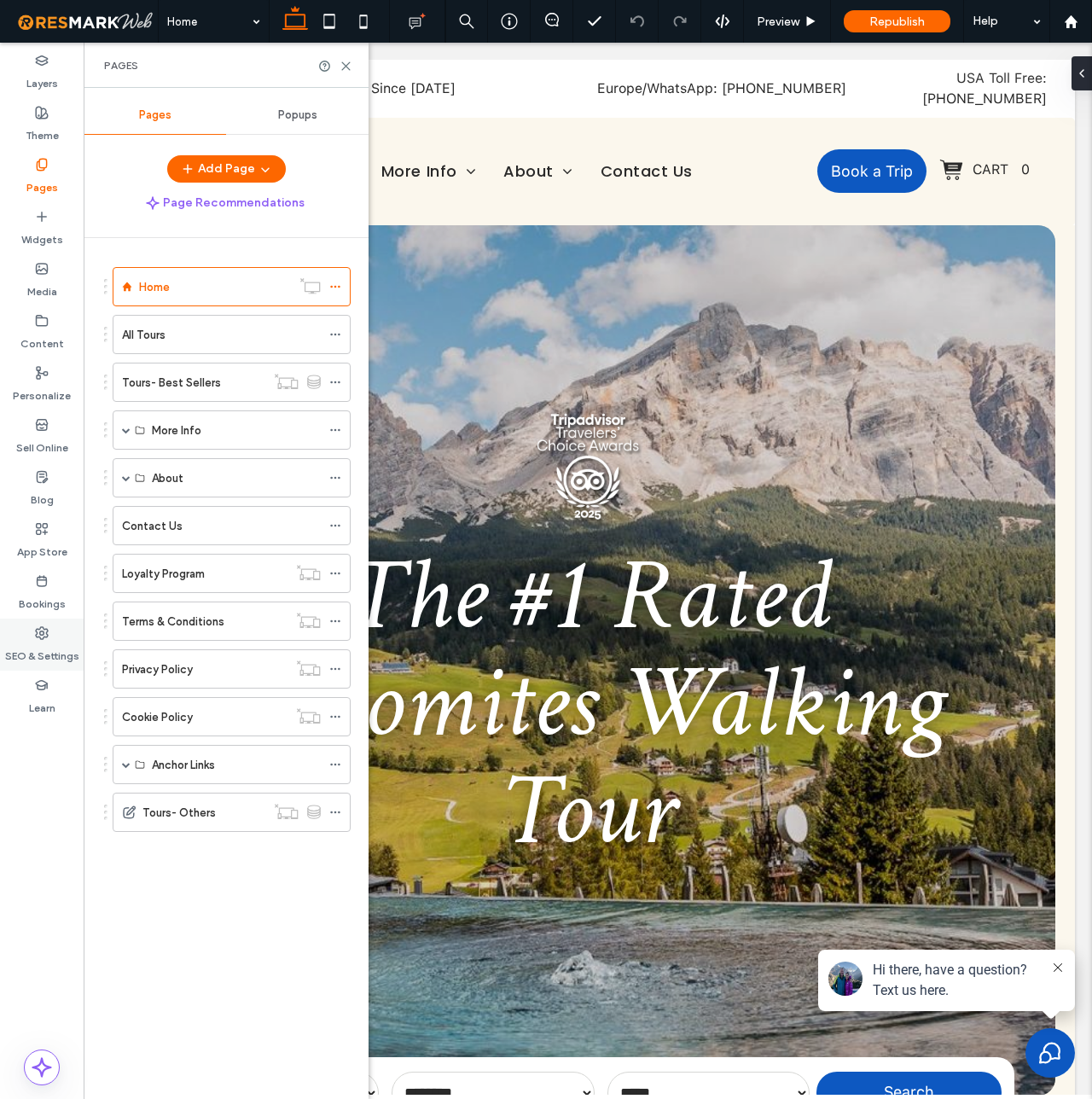
click at [31, 632] on div "SEO & Settings" at bounding box center [42, 645] width 84 height 52
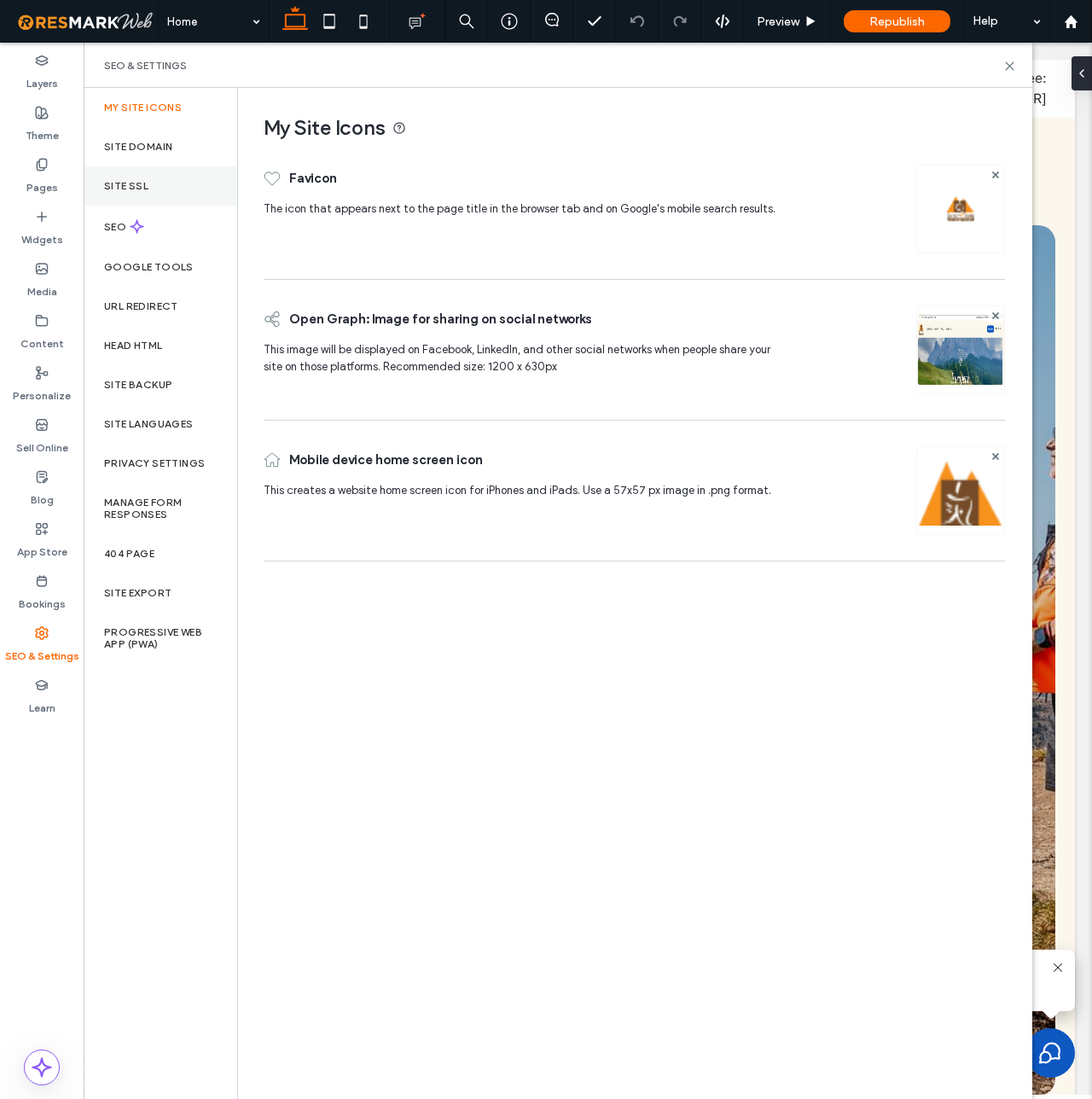
click at [132, 175] on div "Site SSL" at bounding box center [161, 185] width 154 height 39
